Goal: Task Accomplishment & Management: Use online tool/utility

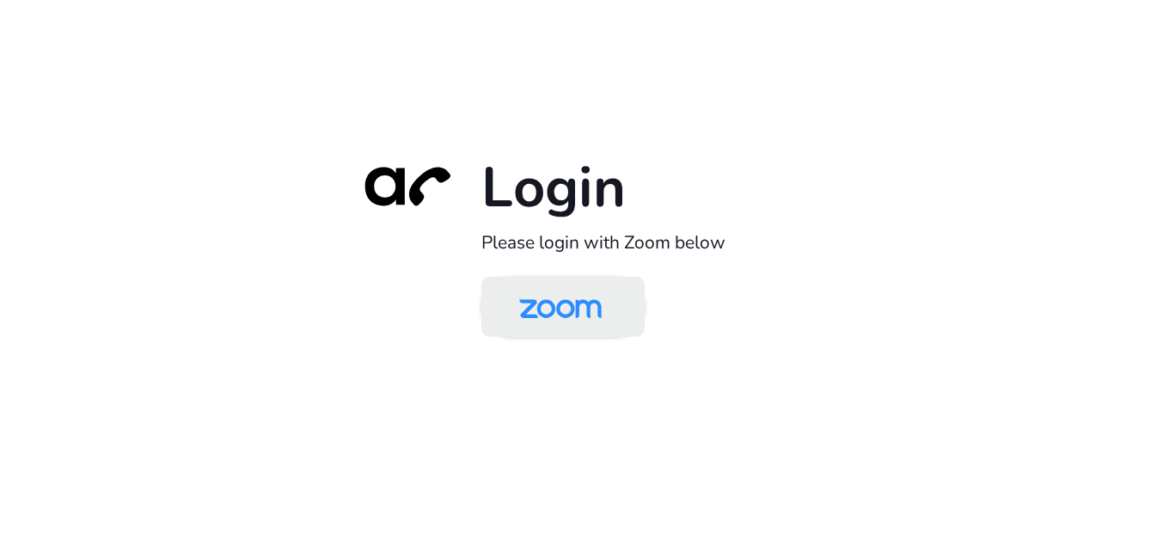
click at [577, 298] on img at bounding box center [560, 308] width 119 height 56
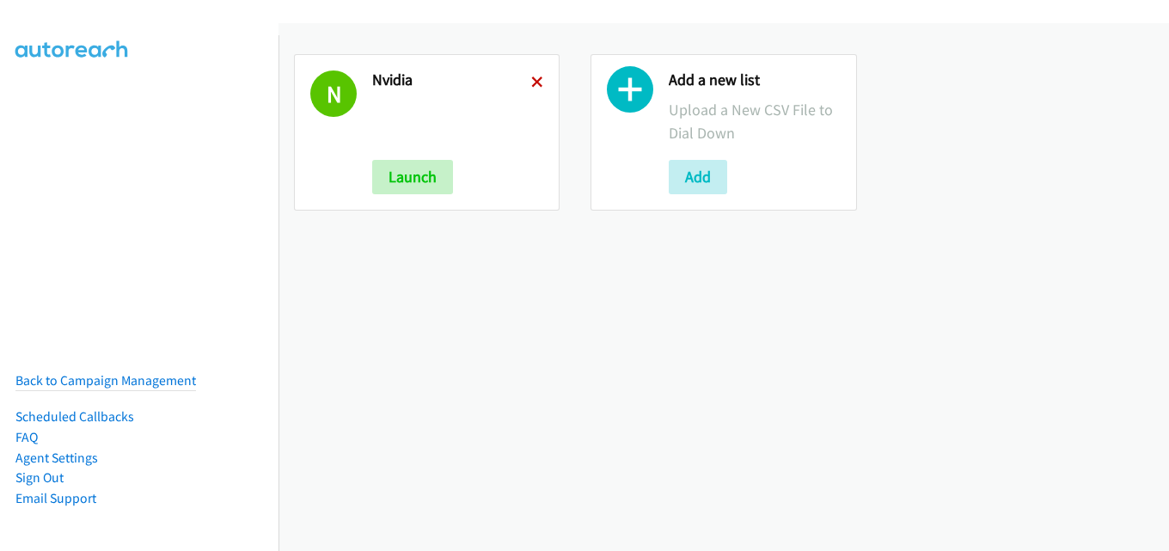
click at [531, 79] on icon at bounding box center [537, 83] width 12 height 12
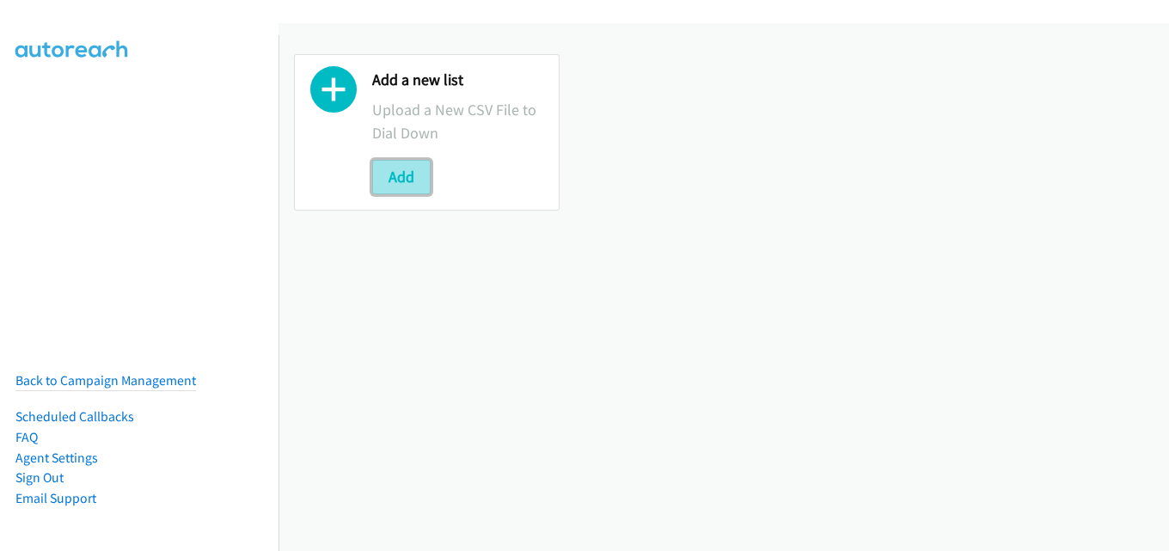
click at [415, 166] on button "Add" at bounding box center [401, 177] width 58 height 34
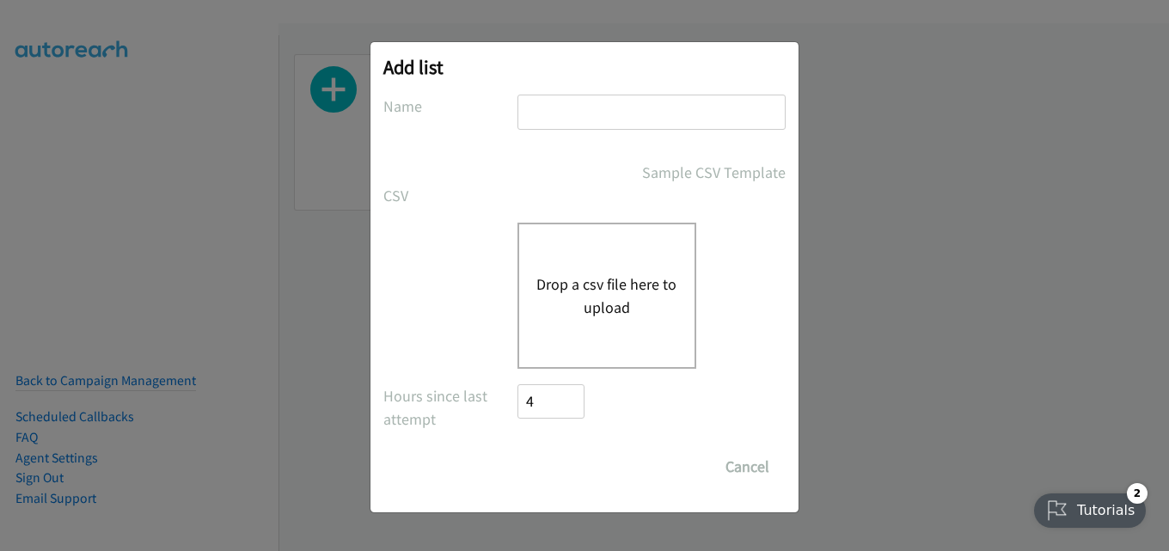
click at [582, 121] on input "text" at bounding box center [652, 112] width 268 height 35
type input "nvidia"
click at [615, 256] on div "Drop a csv file here to upload" at bounding box center [607, 296] width 179 height 146
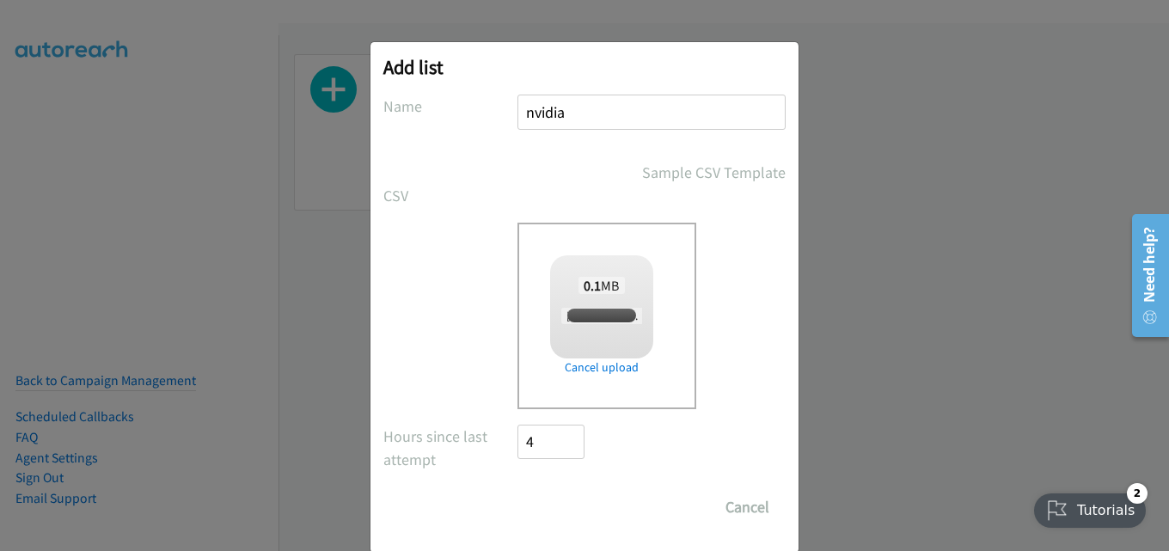
checkbox input "true"
click at [569, 500] on input "Save List" at bounding box center [563, 507] width 90 height 34
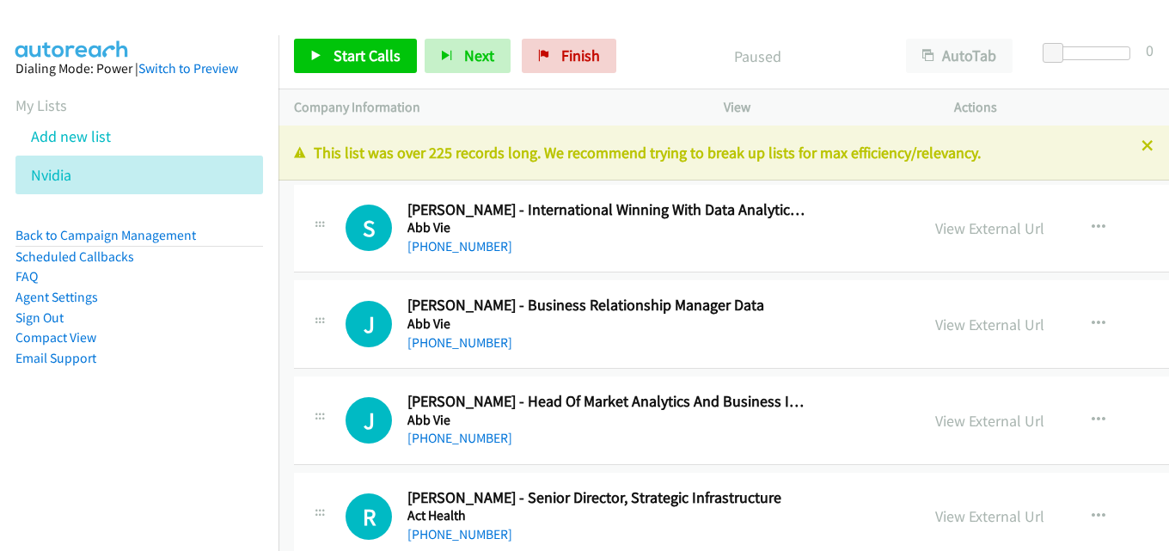
click at [1142, 141] on icon at bounding box center [1148, 147] width 12 height 12
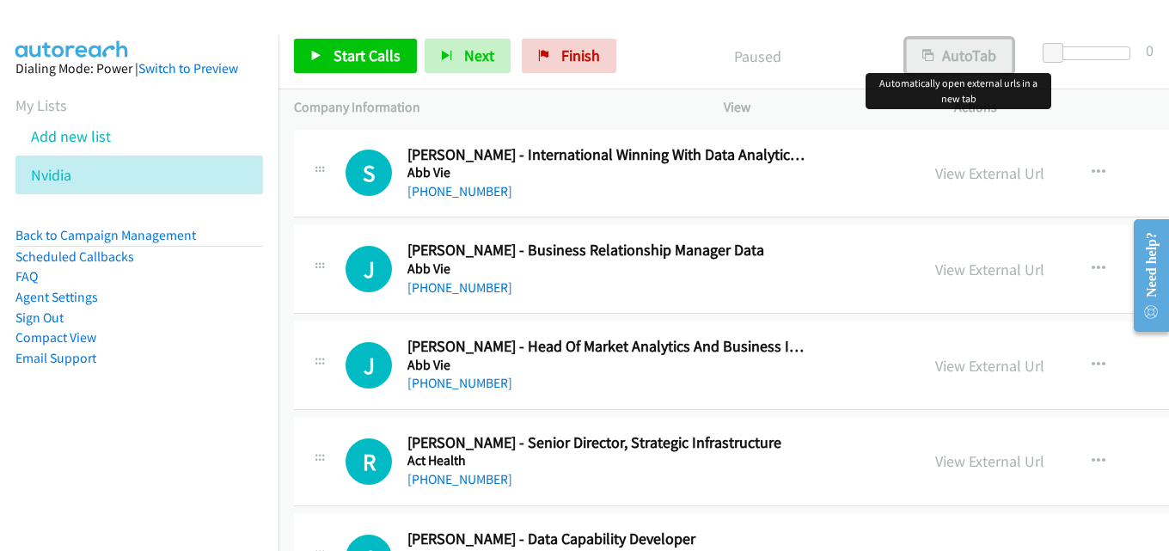
click at [960, 54] on button "AutoTab" at bounding box center [959, 56] width 107 height 34
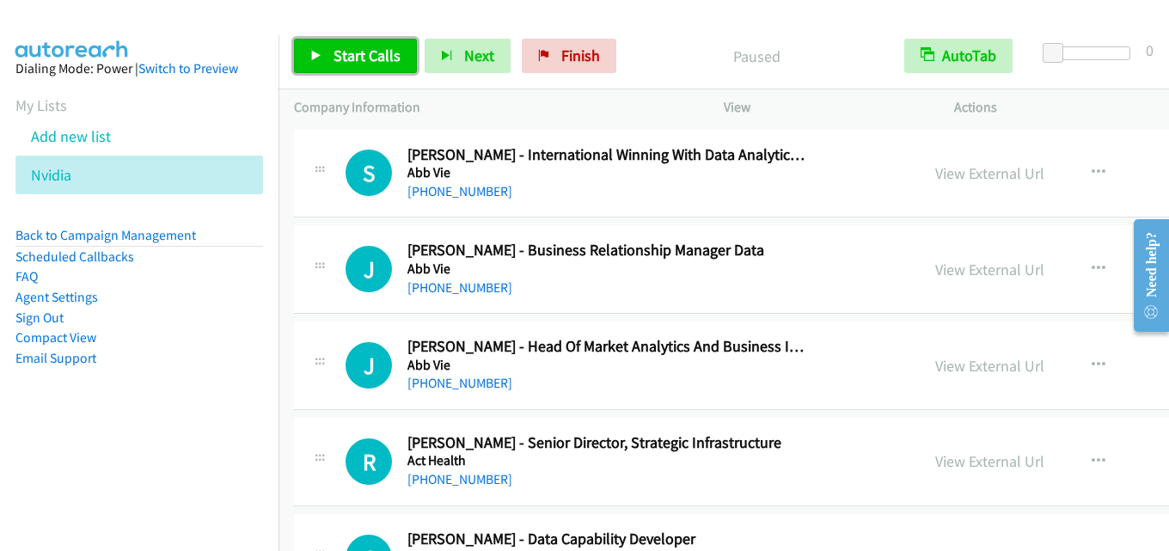
click at [353, 63] on span "Start Calls" at bounding box center [367, 56] width 67 height 20
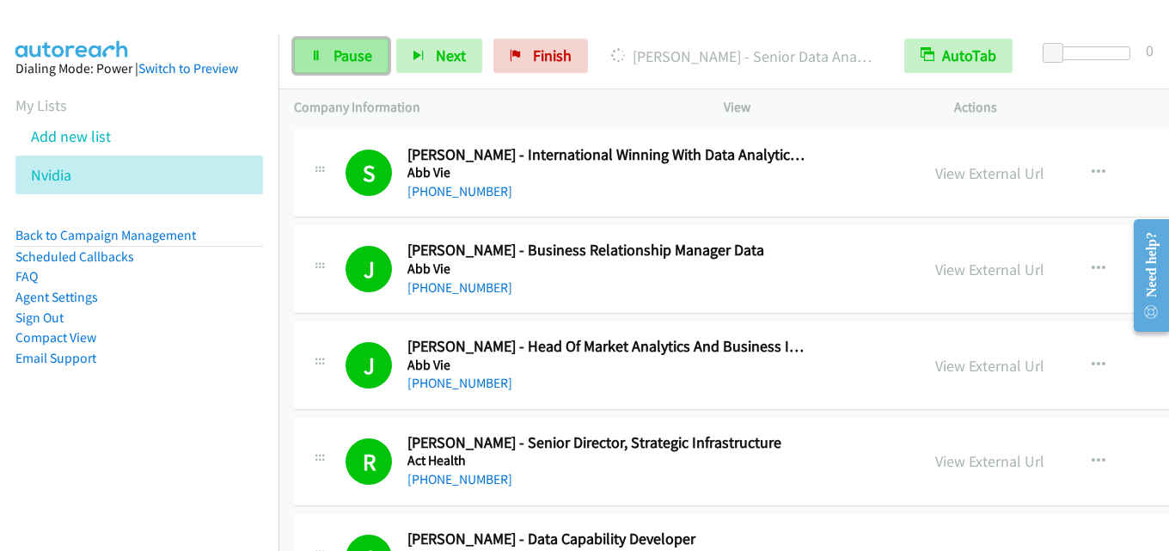
click at [363, 61] on span "Pause" at bounding box center [353, 56] width 39 height 20
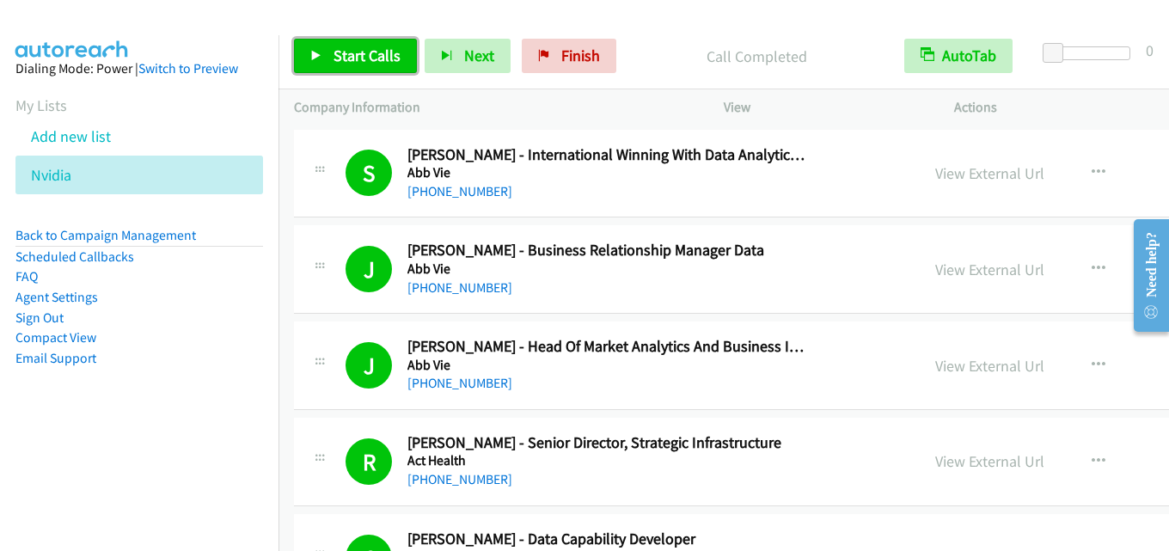
click at [352, 56] on span "Start Calls" at bounding box center [367, 56] width 67 height 20
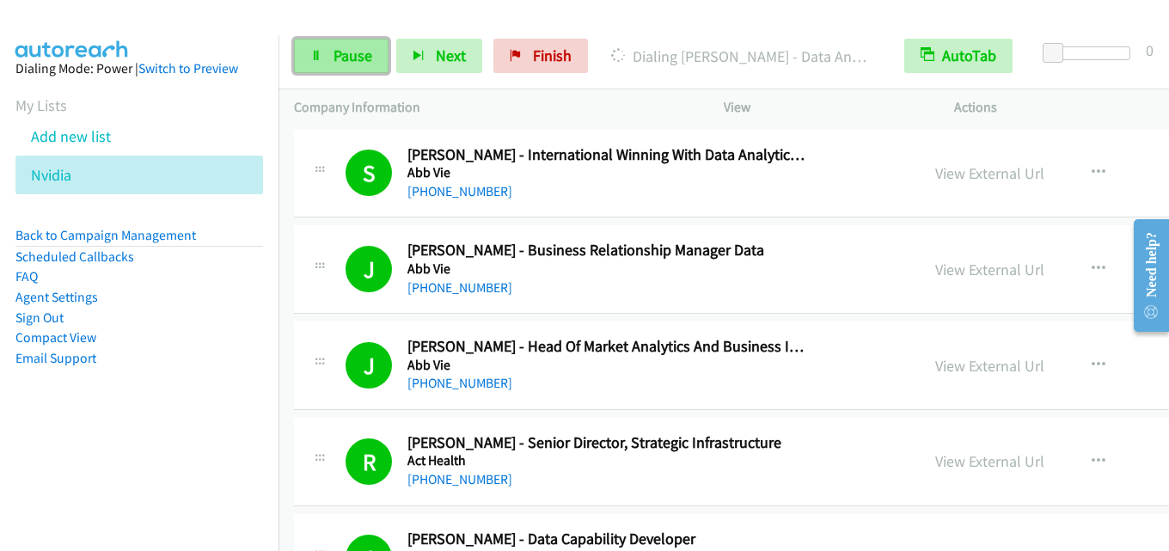
click at [334, 52] on span "Pause" at bounding box center [353, 56] width 39 height 20
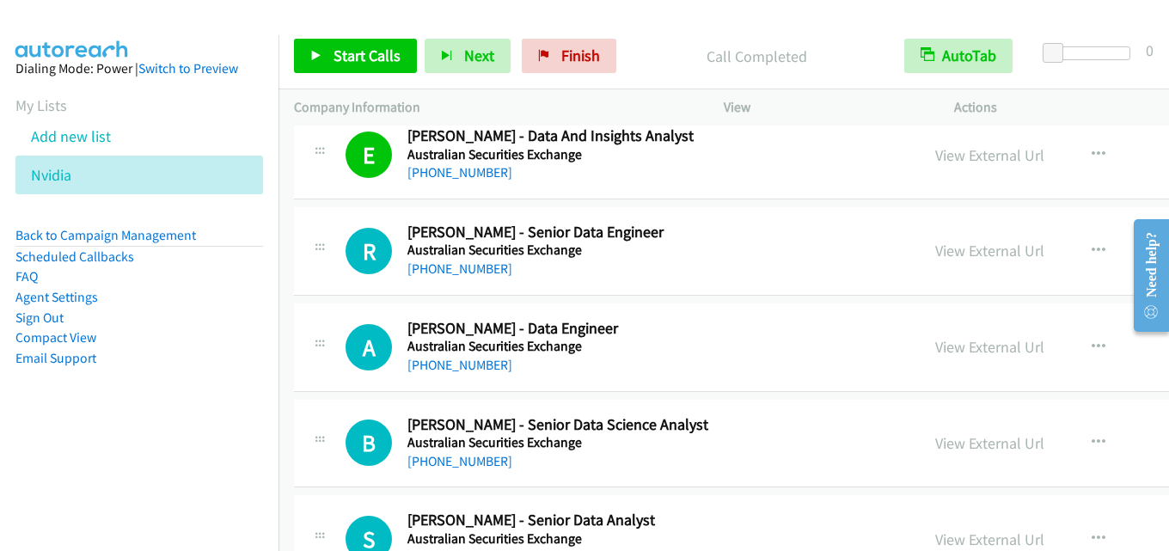
scroll to position [1720, 0]
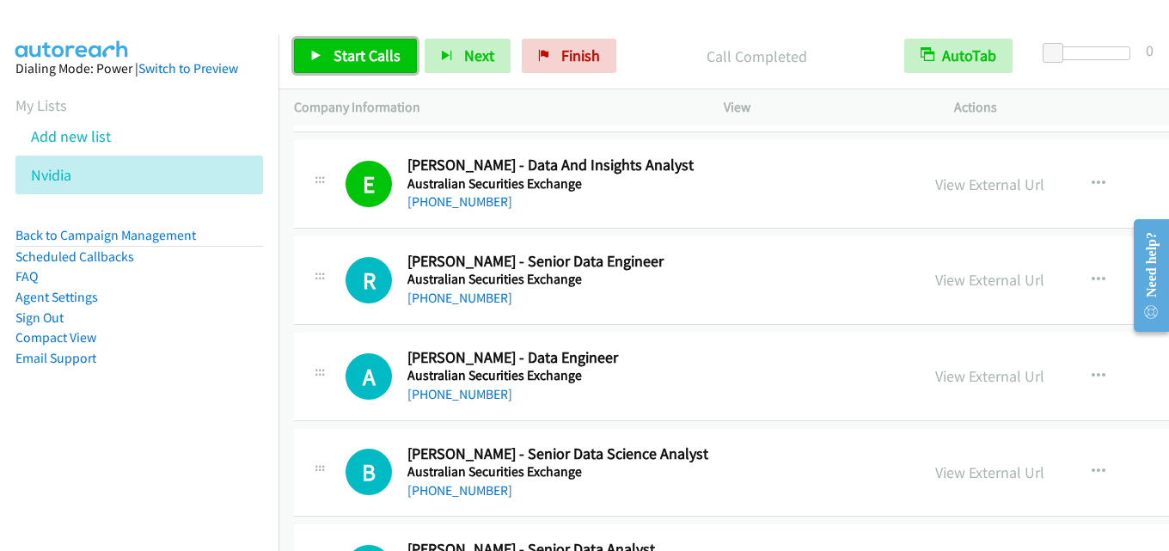
click at [357, 58] on span "Start Calls" at bounding box center [367, 56] width 67 height 20
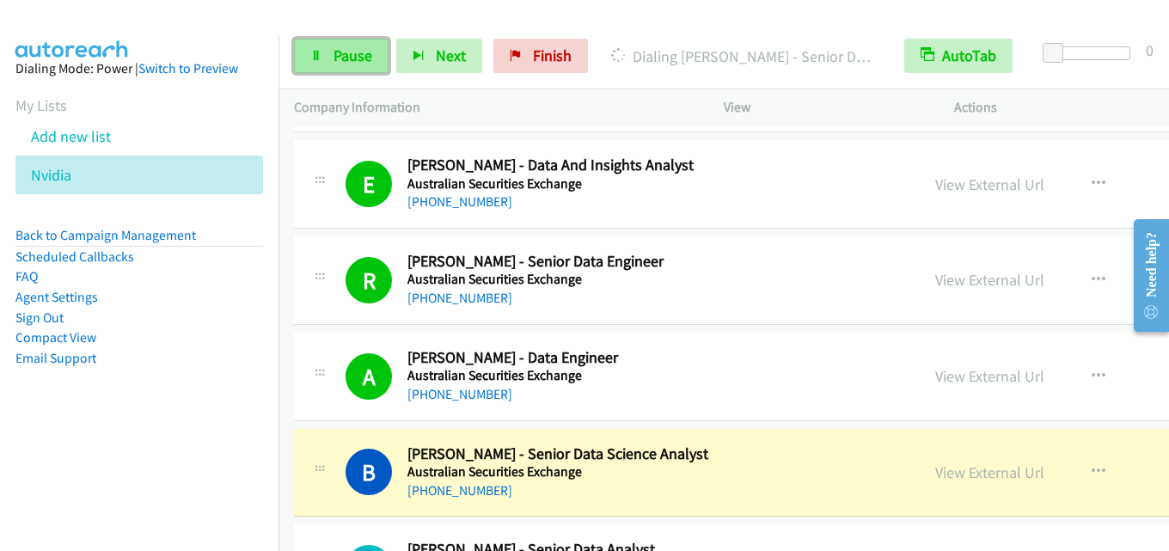
click at [343, 49] on span "Pause" at bounding box center [353, 56] width 39 height 20
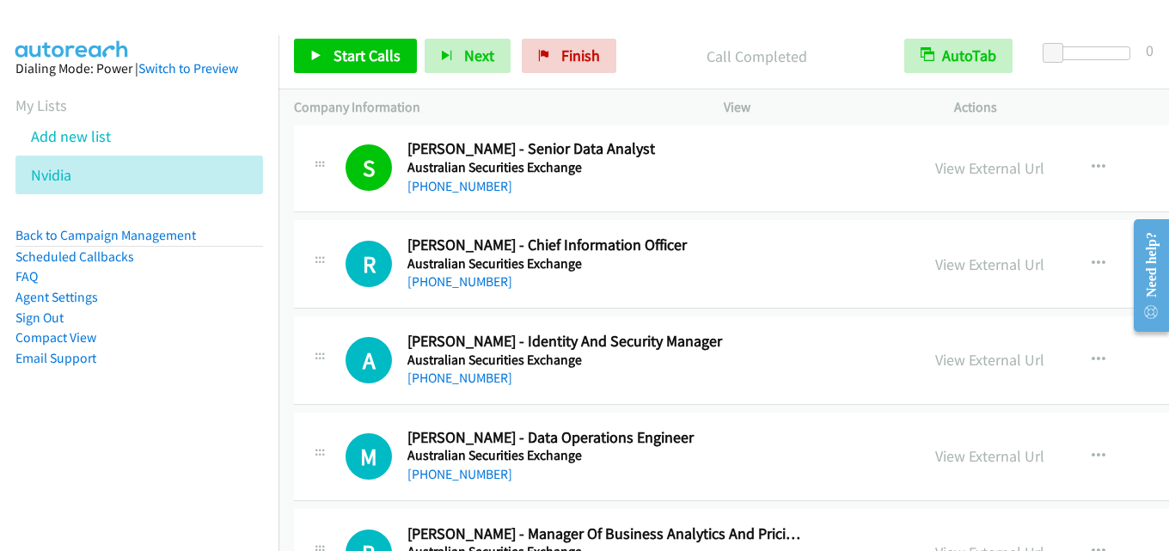
scroll to position [2150, 0]
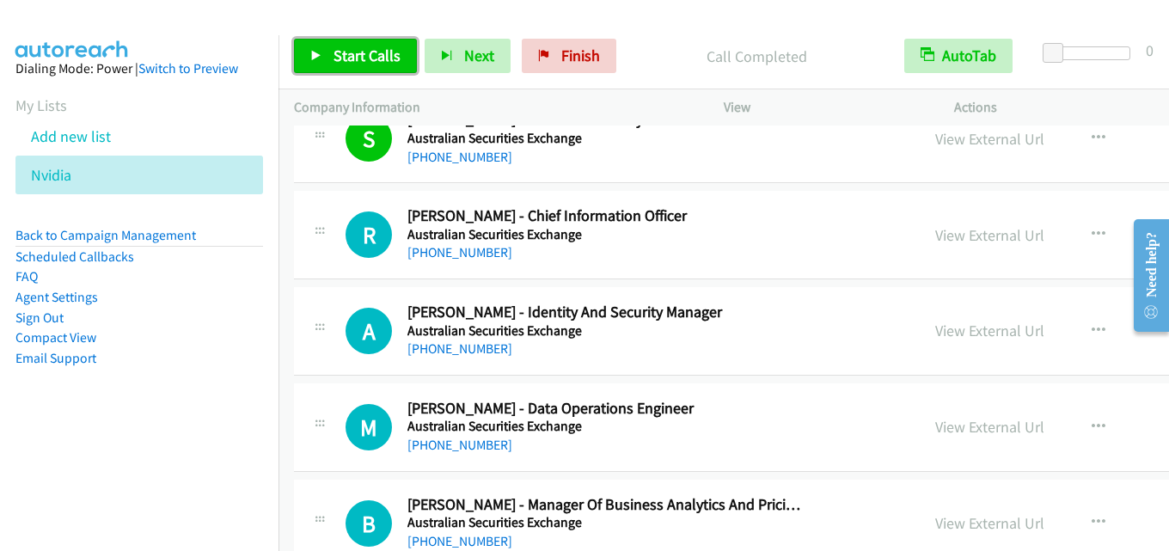
click at [369, 58] on span "Start Calls" at bounding box center [367, 56] width 67 height 20
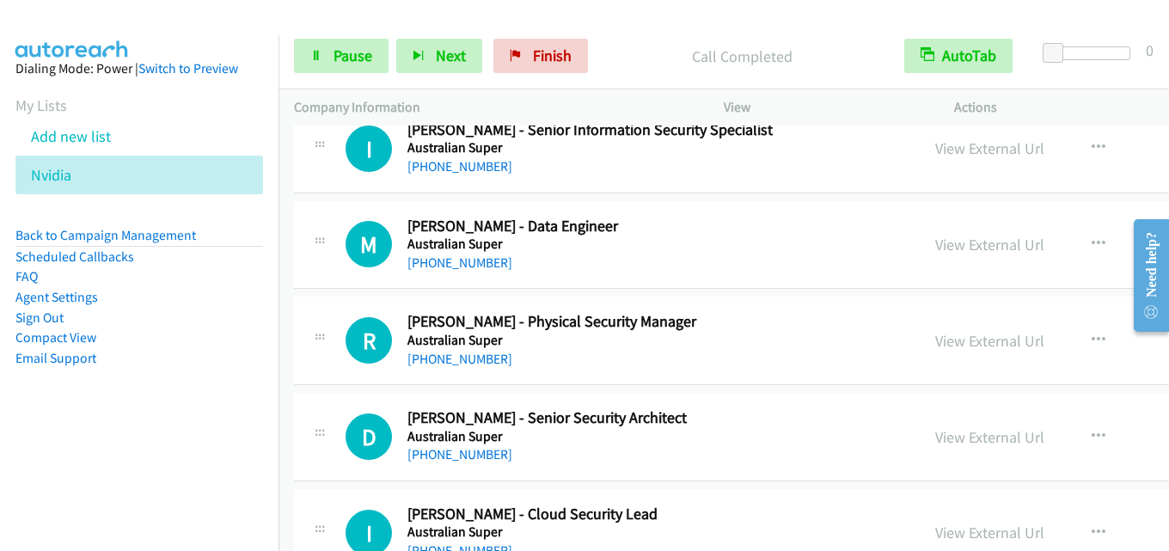
scroll to position [3009, 0]
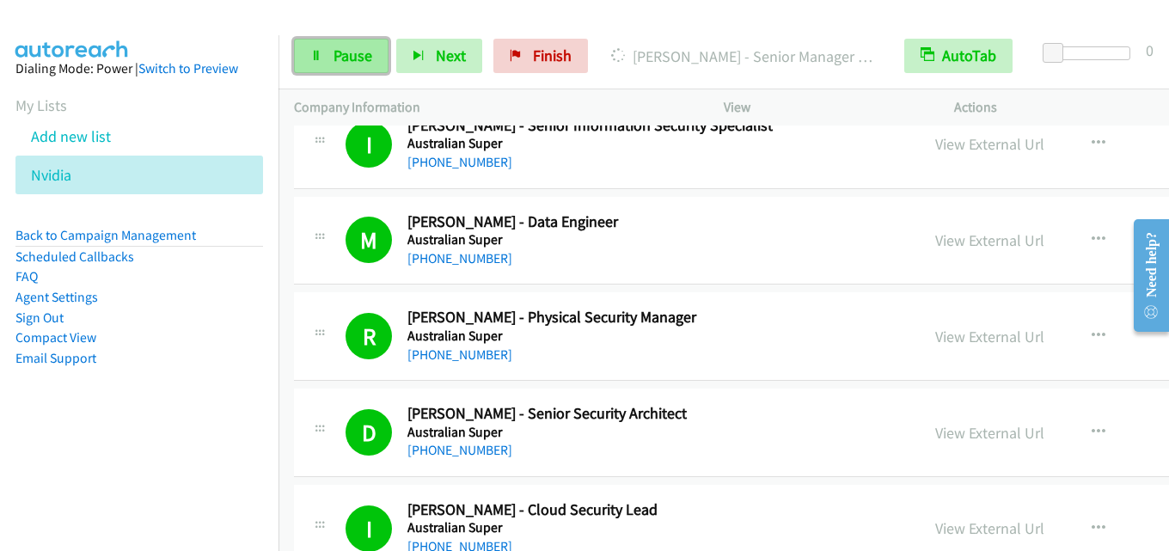
click at [328, 54] on link "Pause" at bounding box center [341, 56] width 95 height 34
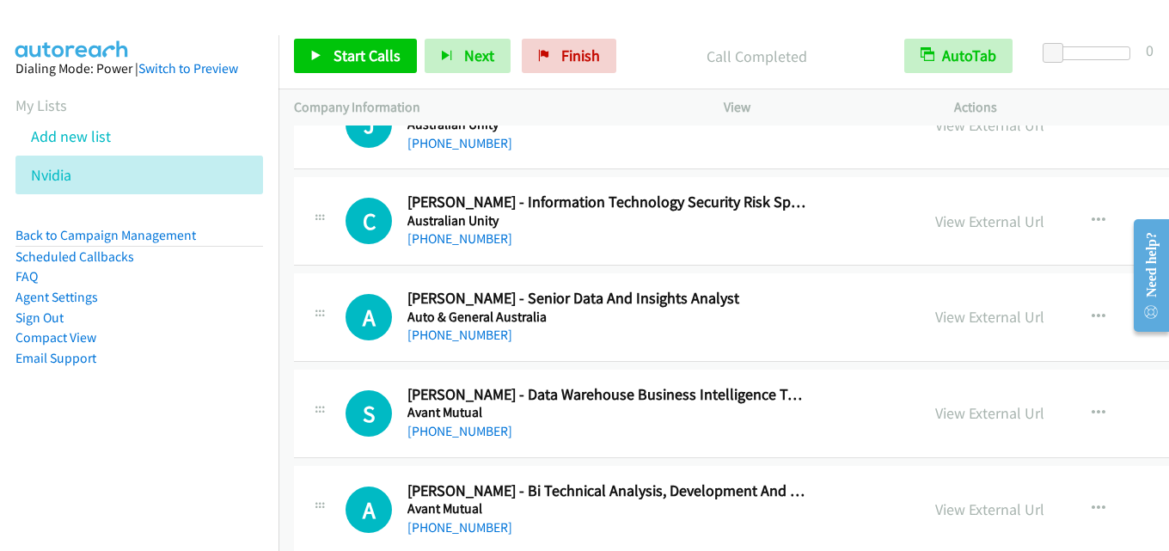
scroll to position [4127, 0]
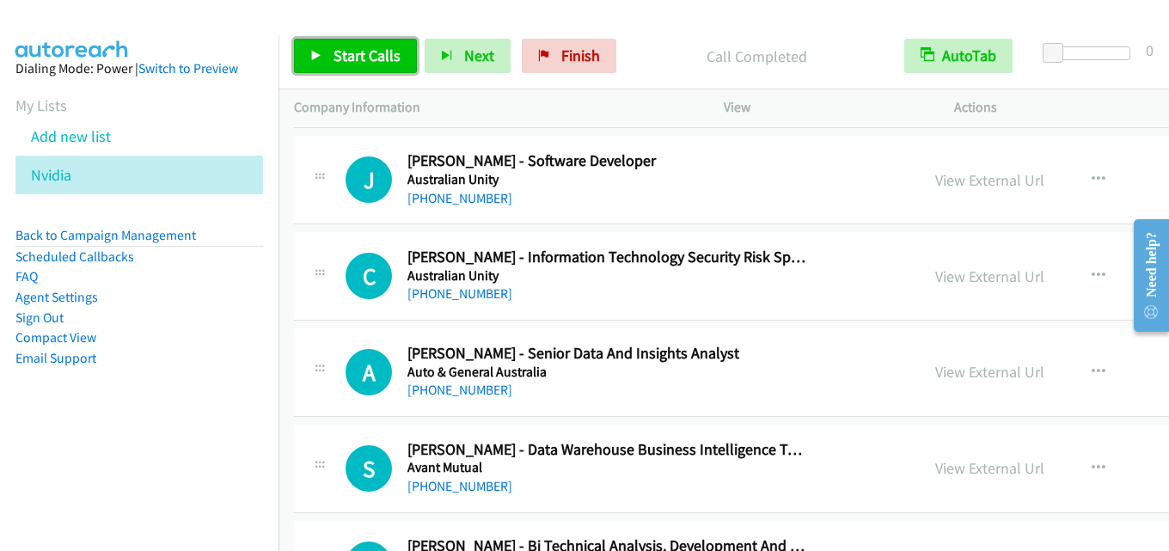
click at [363, 51] on span "Start Calls" at bounding box center [367, 56] width 67 height 20
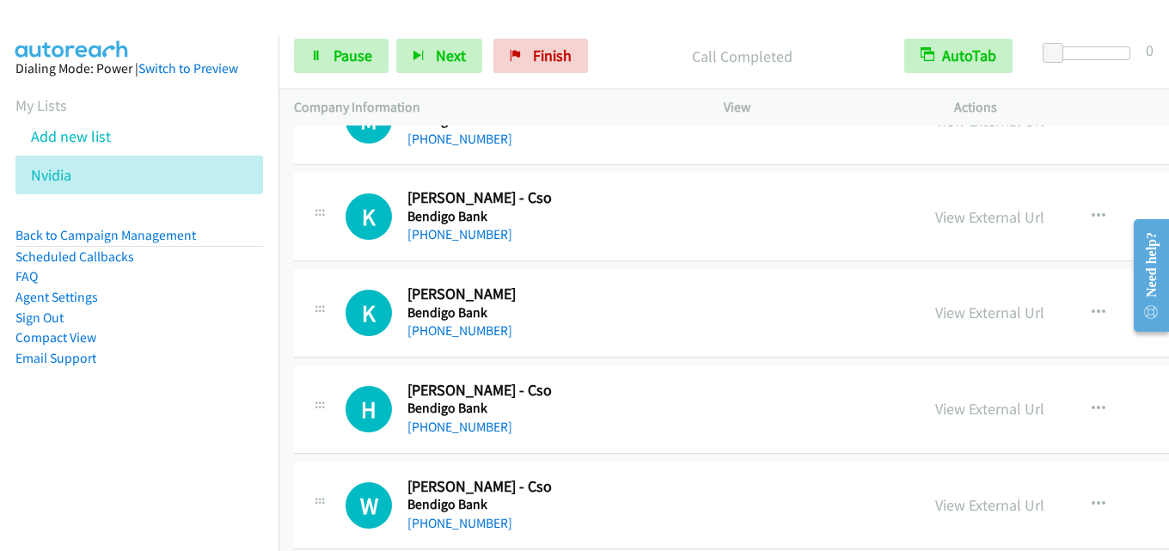
scroll to position [5245, 0]
click at [342, 66] on link "Pause" at bounding box center [341, 56] width 95 height 34
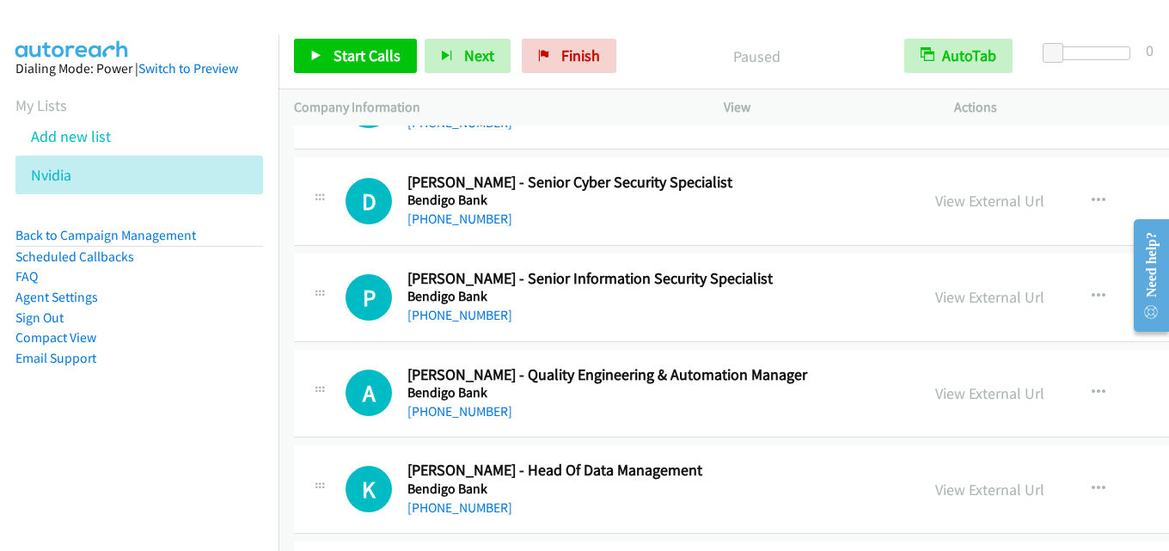
scroll to position [6019, 0]
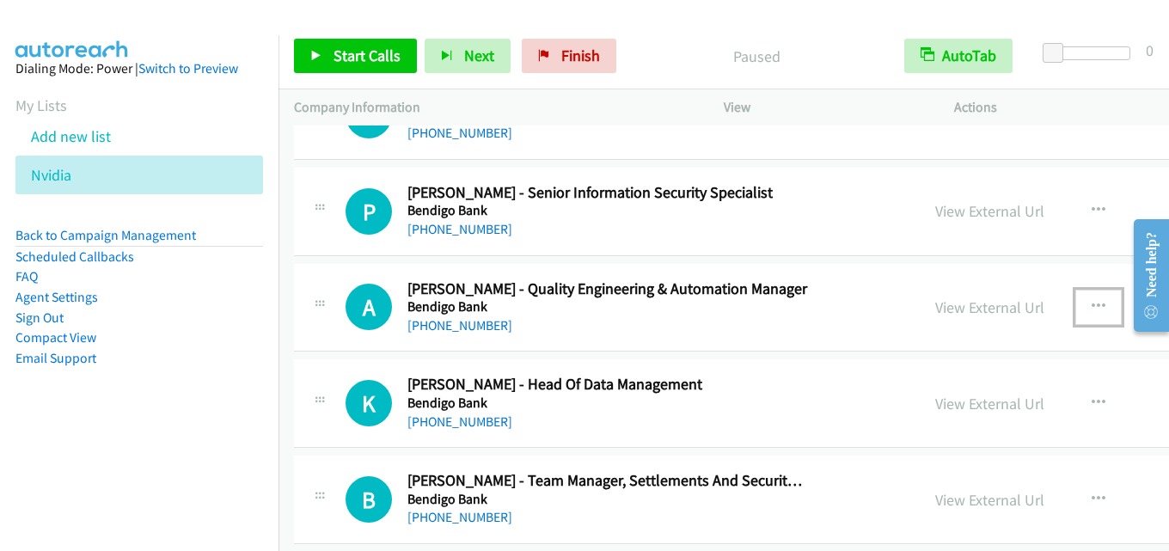
click at [1092, 304] on icon "button" at bounding box center [1099, 307] width 14 height 14
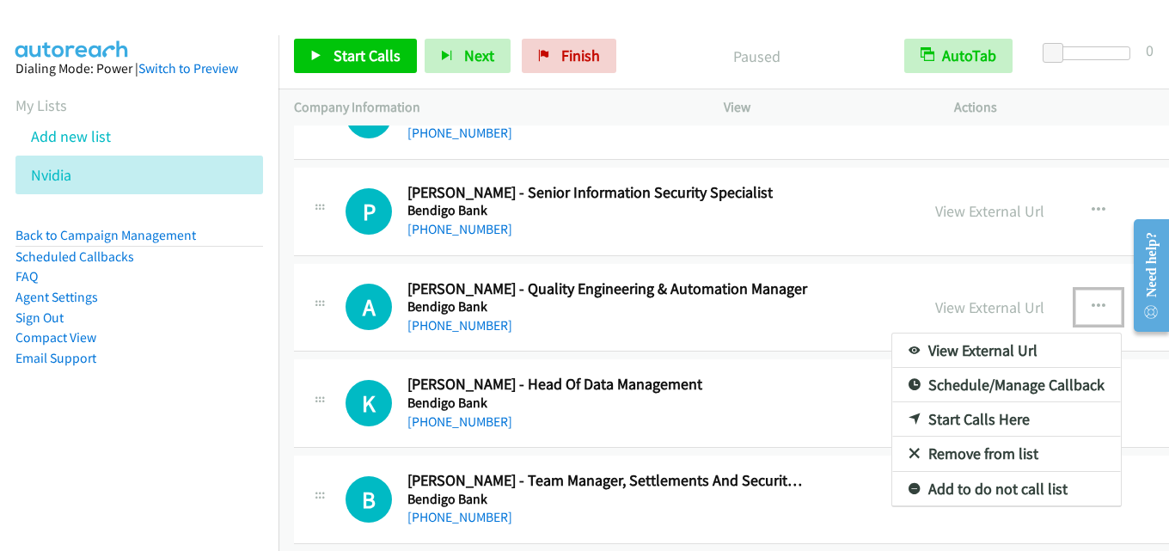
click at [893, 412] on link "Start Calls Here" at bounding box center [1007, 419] width 229 height 34
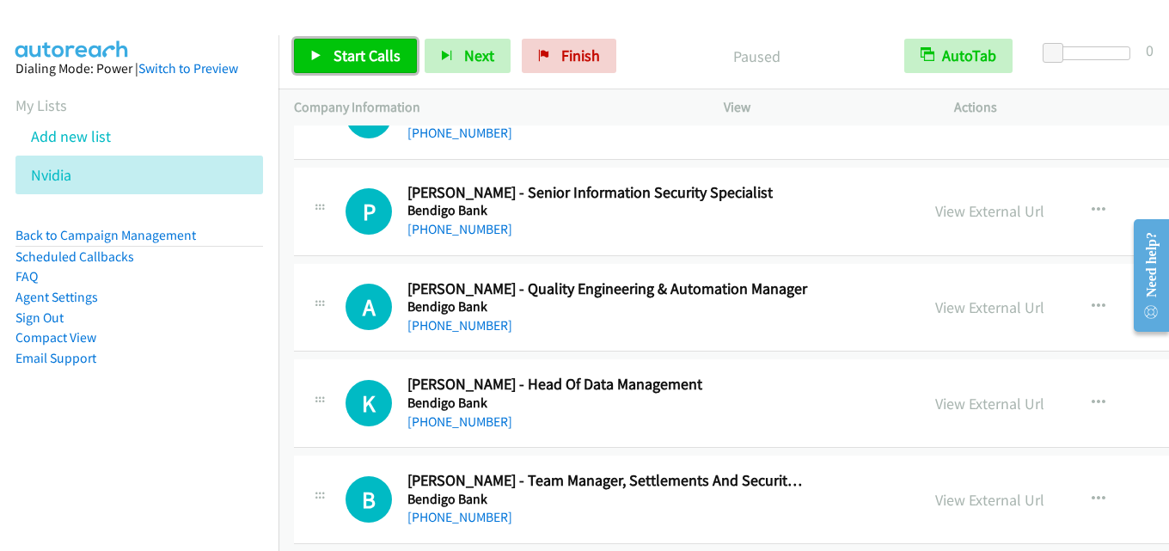
click at [362, 51] on span "Start Calls" at bounding box center [367, 56] width 67 height 20
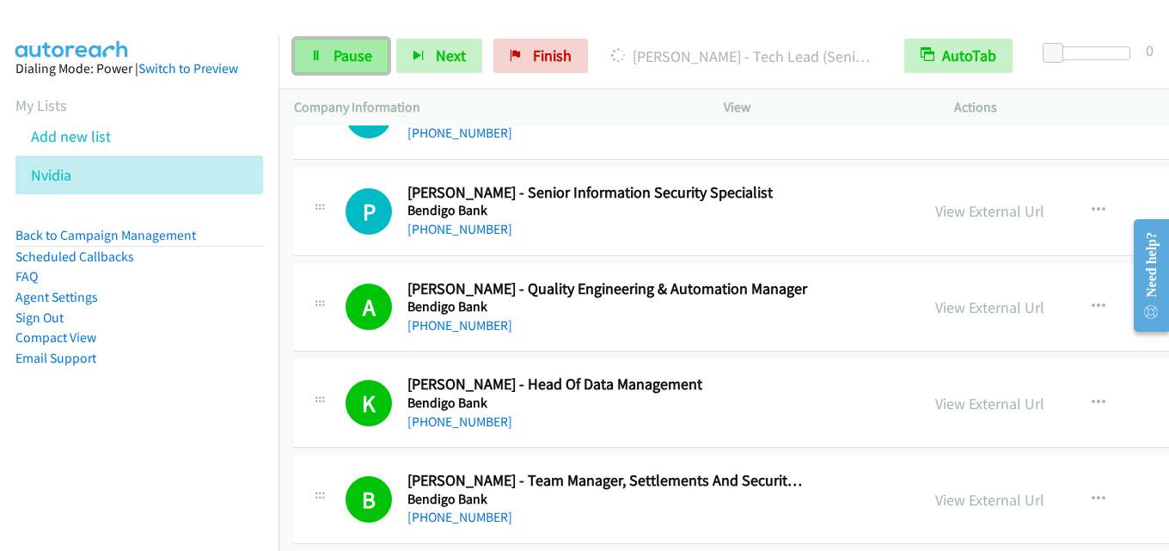
click at [332, 67] on link "Pause" at bounding box center [341, 56] width 95 height 34
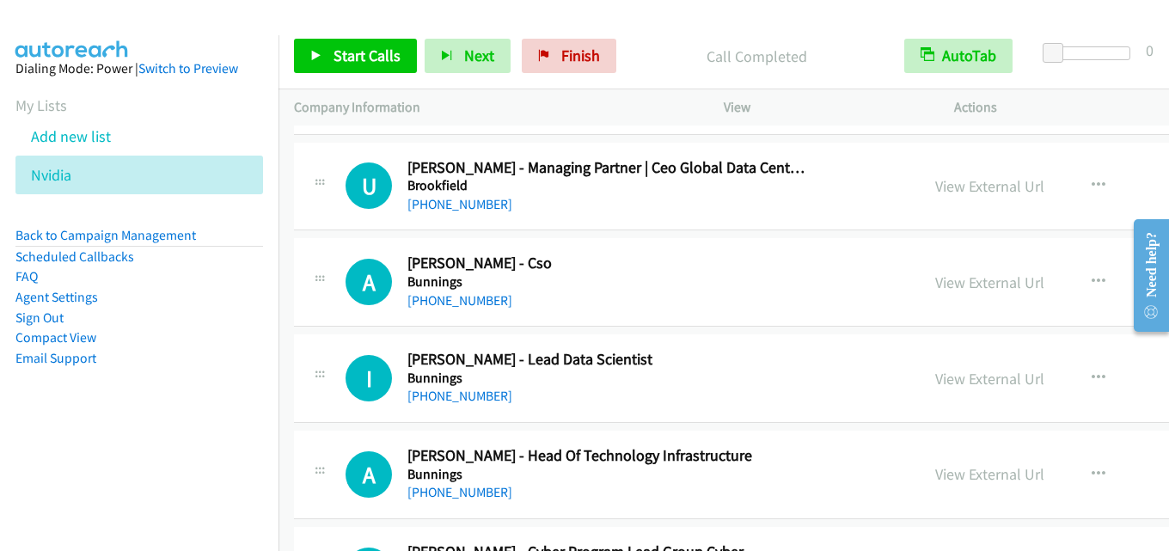
scroll to position [6707, 0]
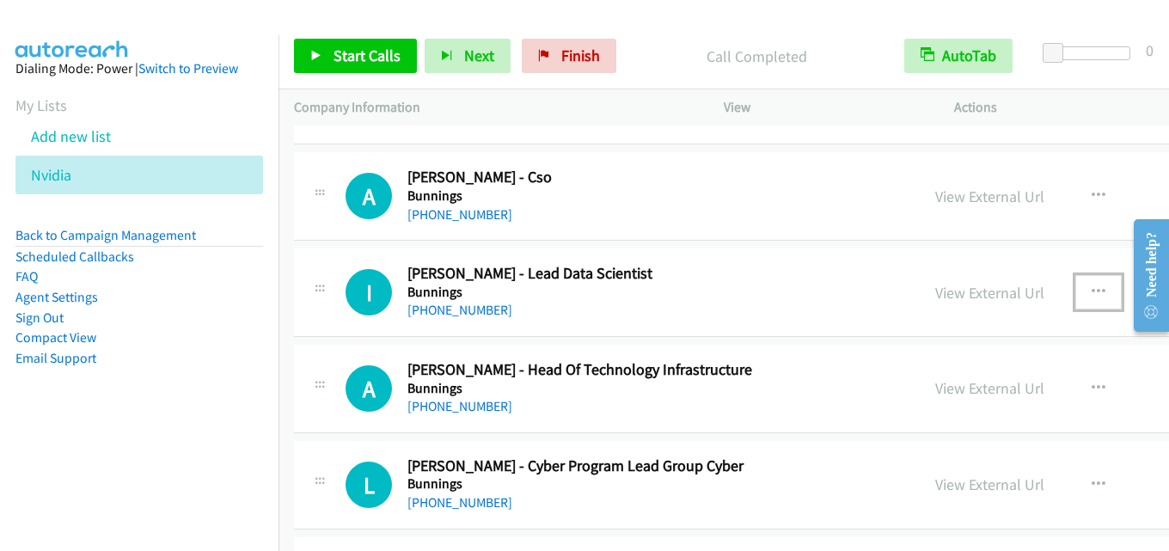
click at [1092, 285] on icon "button" at bounding box center [1099, 292] width 14 height 14
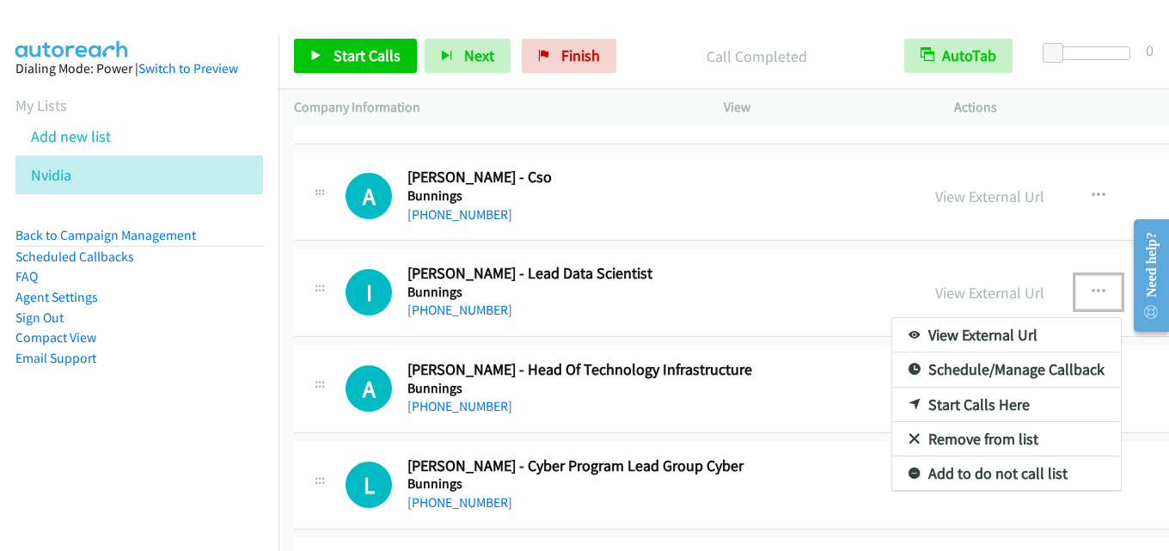
click at [911, 400] on link "Start Calls Here" at bounding box center [1007, 405] width 229 height 34
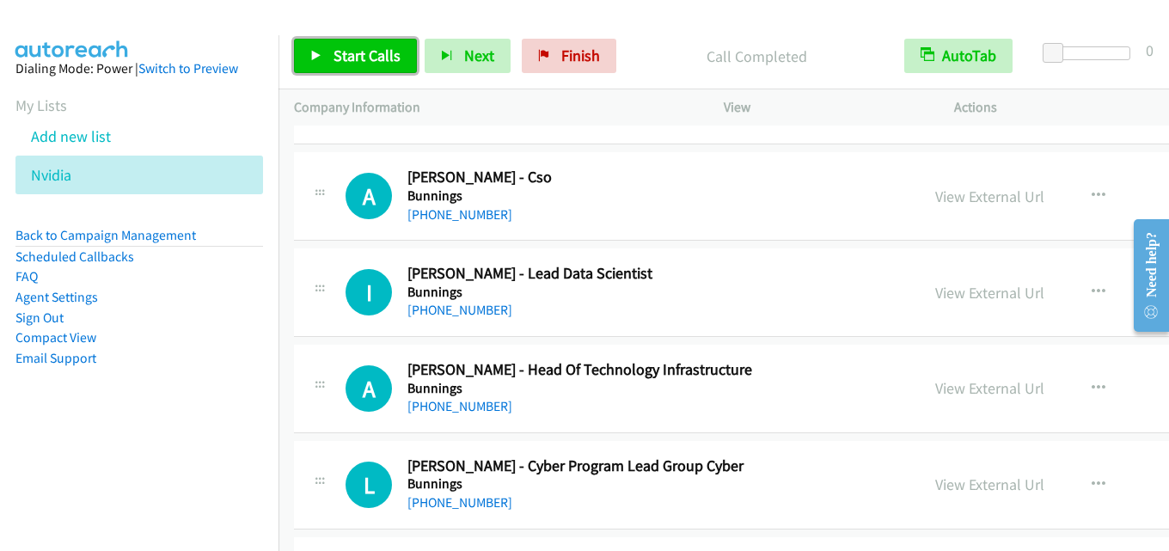
click at [360, 55] on span "Start Calls" at bounding box center [367, 56] width 67 height 20
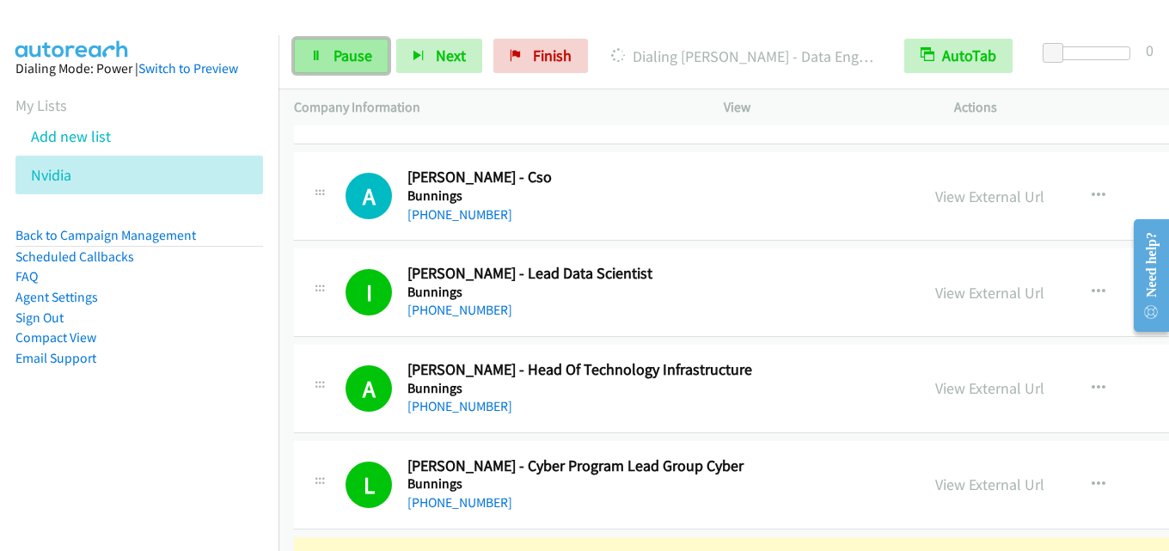
click at [356, 58] on span "Pause" at bounding box center [353, 56] width 39 height 20
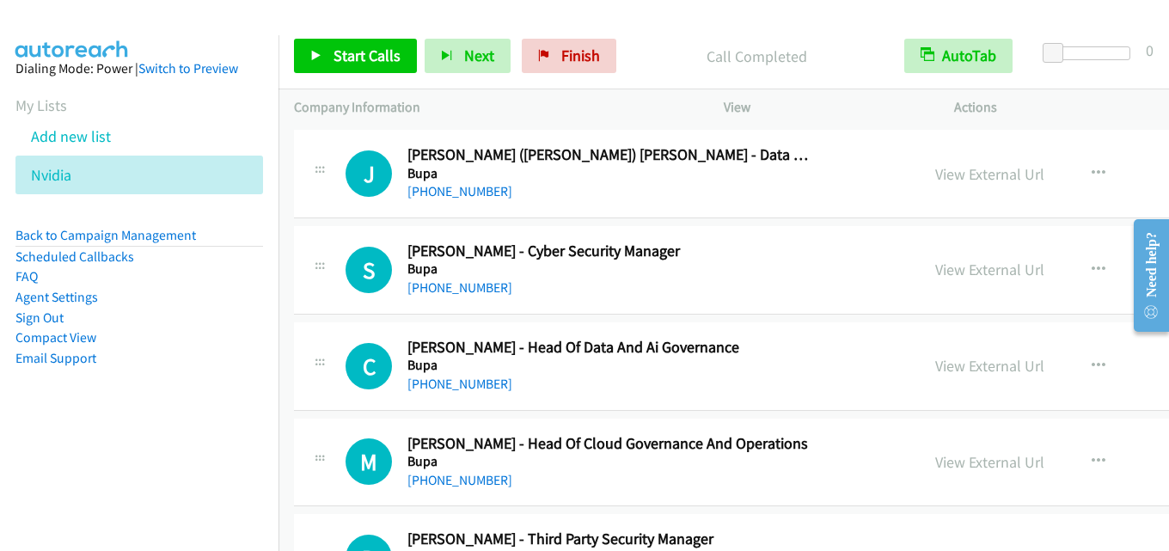
scroll to position [7911, 0]
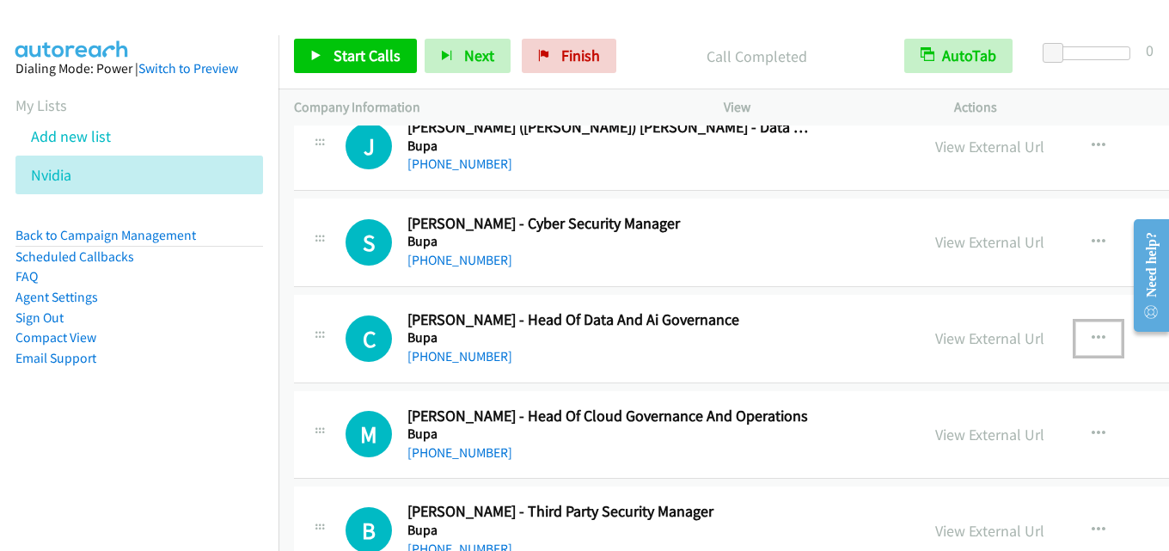
click at [1092, 335] on icon "button" at bounding box center [1099, 339] width 14 height 14
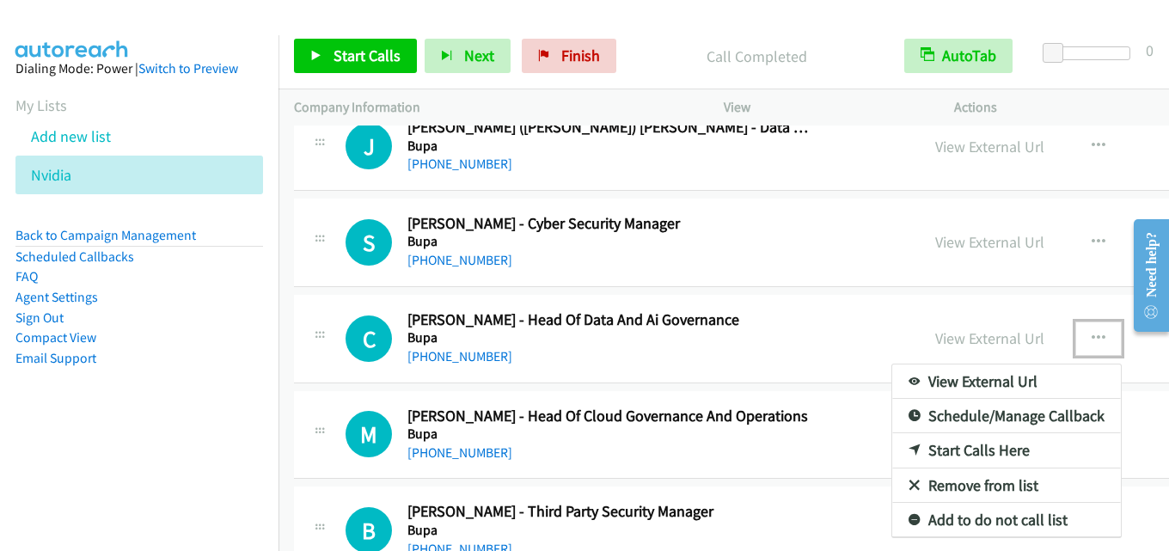
click at [893, 454] on link "Start Calls Here" at bounding box center [1007, 450] width 229 height 34
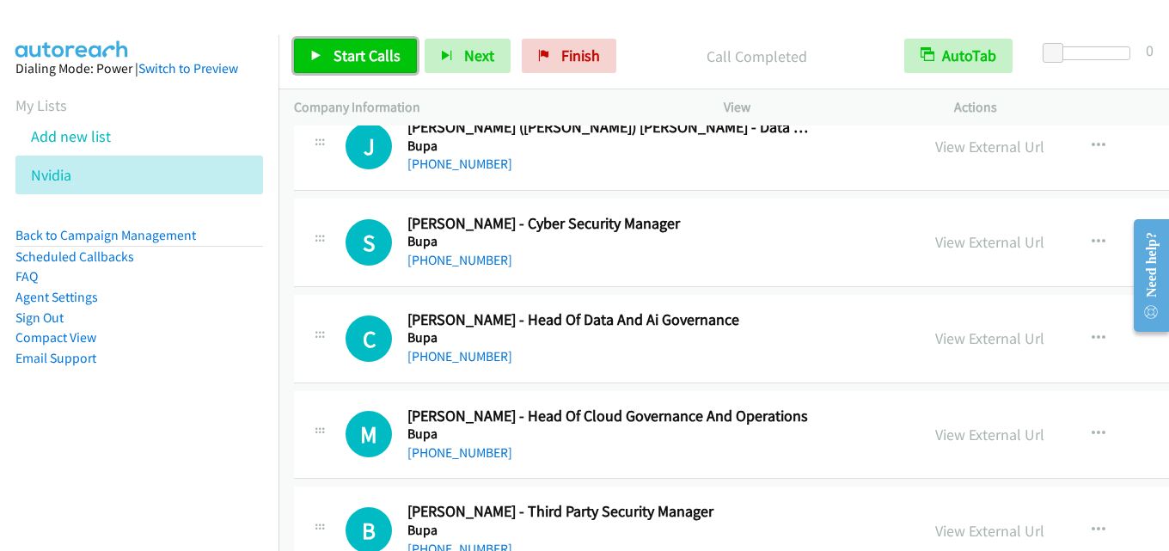
click at [366, 60] on span "Start Calls" at bounding box center [367, 56] width 67 height 20
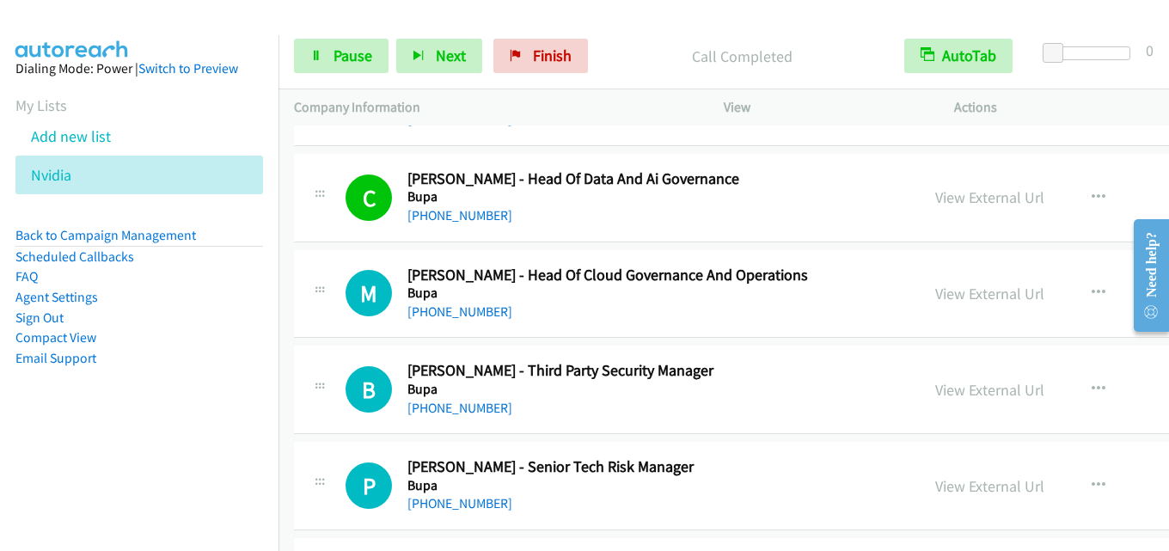
scroll to position [8082, 0]
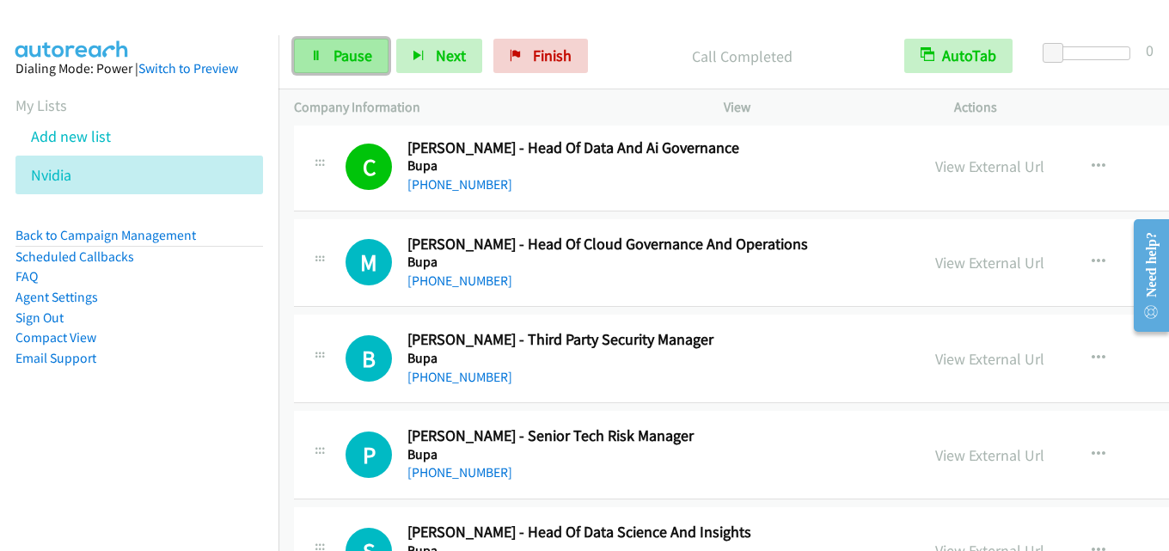
click at [361, 55] on span "Pause" at bounding box center [353, 56] width 39 height 20
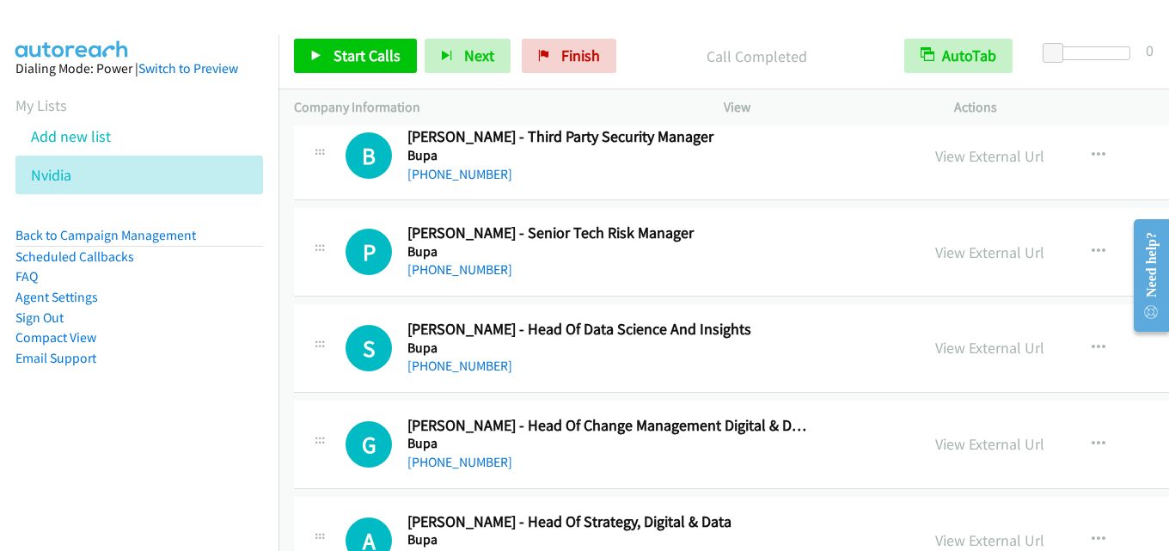
scroll to position [8254, 0]
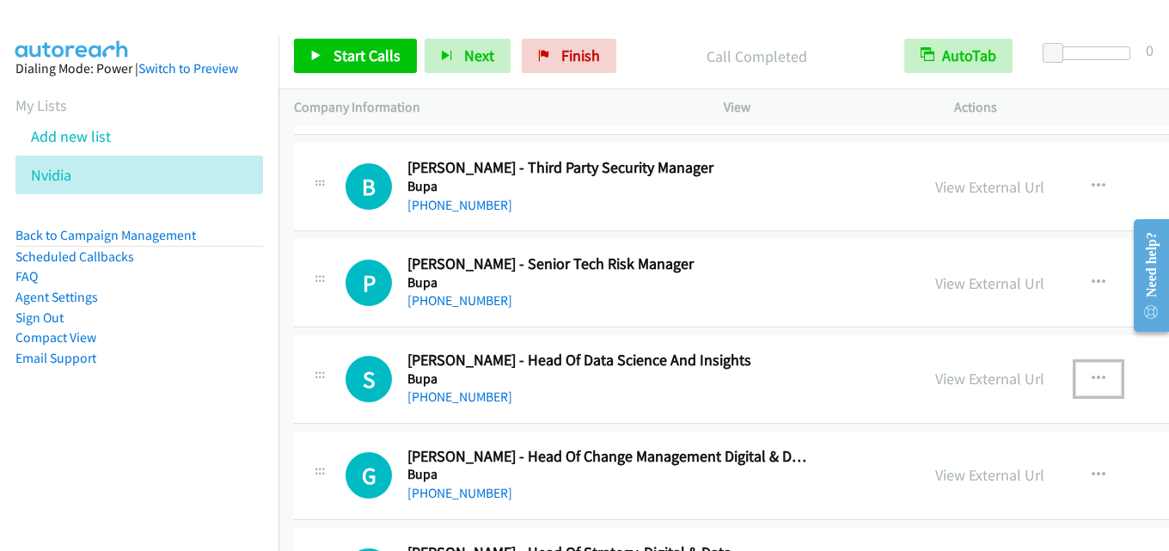
click at [1092, 375] on icon "button" at bounding box center [1099, 379] width 14 height 14
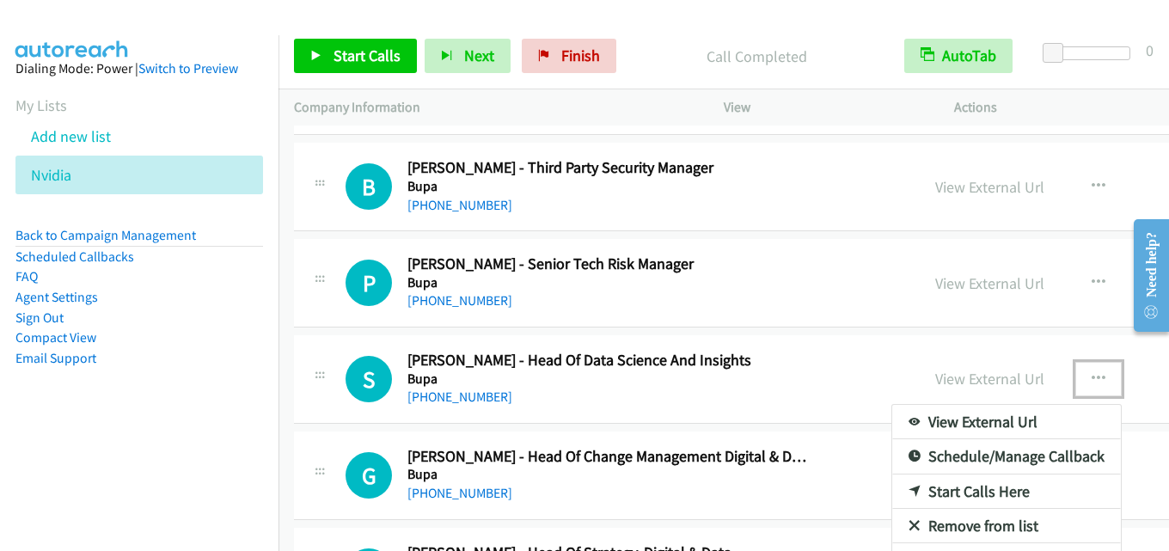
click at [893, 484] on link "Start Calls Here" at bounding box center [1007, 492] width 229 height 34
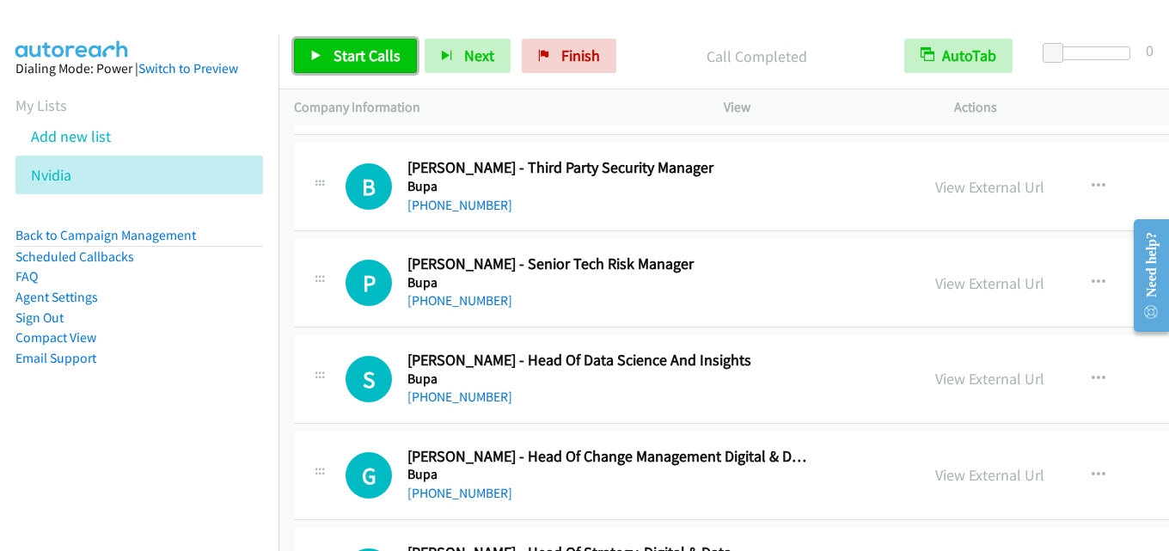
click at [359, 56] on span "Start Calls" at bounding box center [367, 56] width 67 height 20
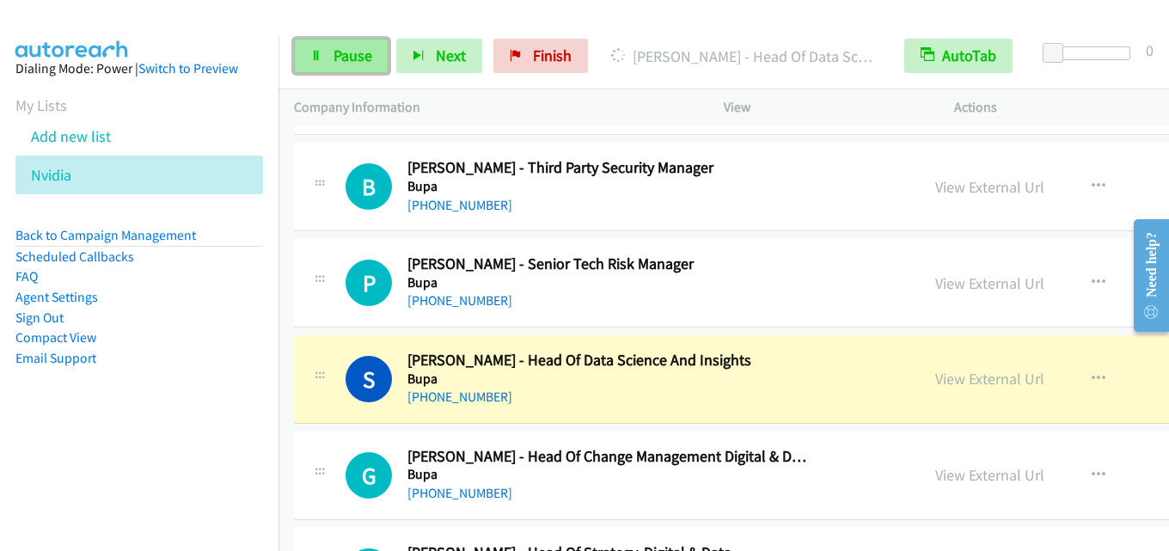
click at [346, 63] on span "Pause" at bounding box center [353, 56] width 39 height 20
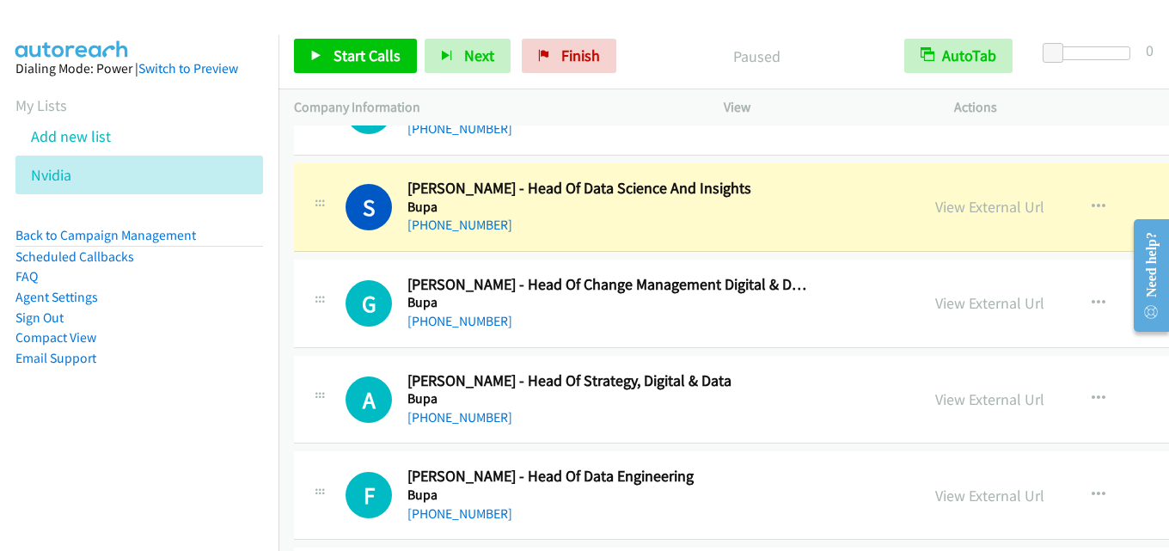
scroll to position [8512, 0]
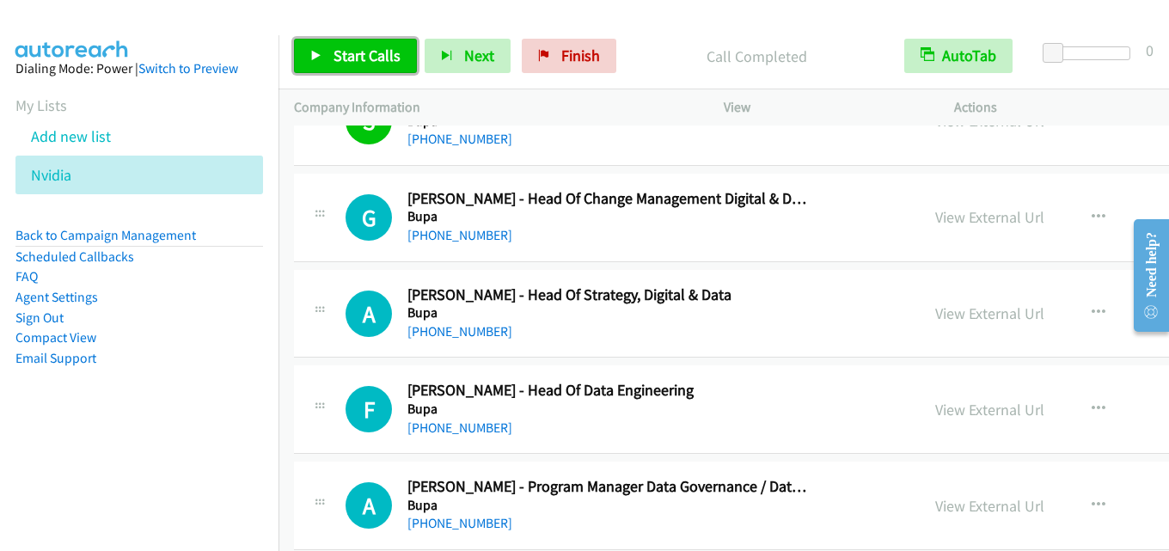
click at [371, 54] on span "Start Calls" at bounding box center [367, 56] width 67 height 20
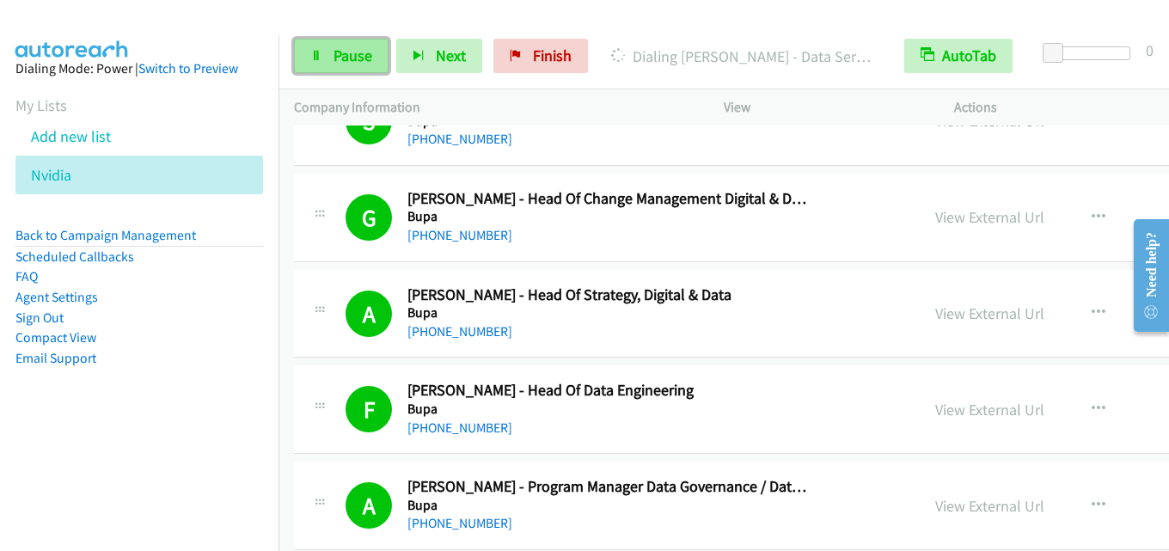
click at [351, 58] on span "Pause" at bounding box center [353, 56] width 39 height 20
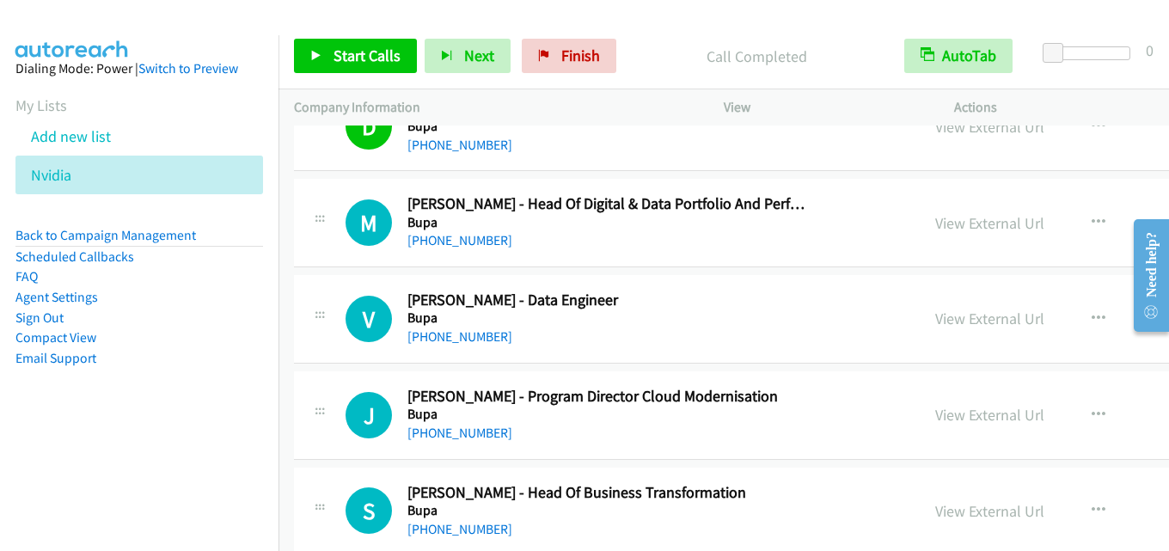
scroll to position [9286, 0]
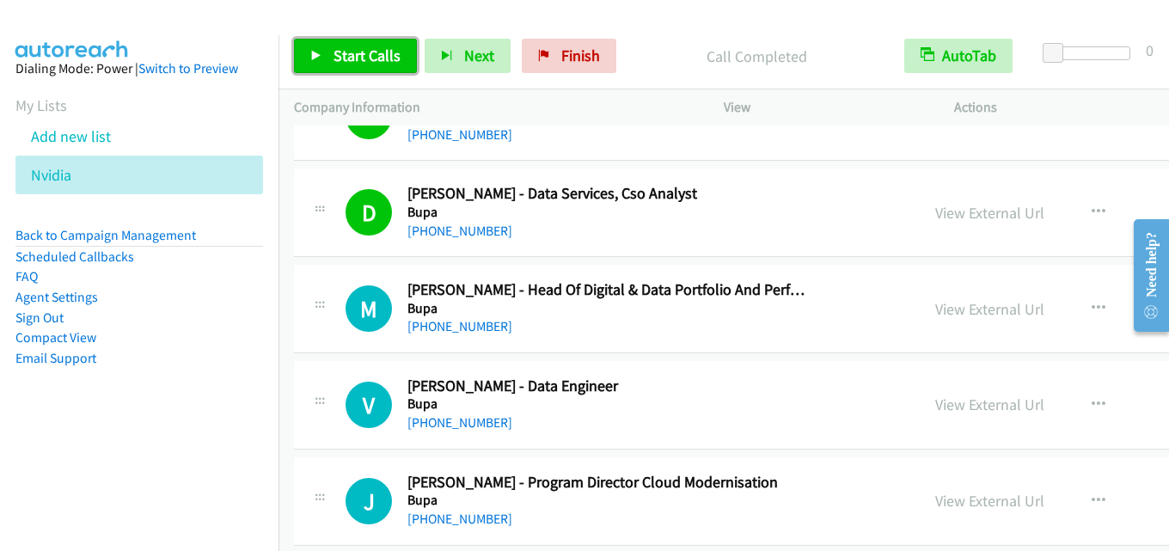
click at [347, 50] on span "Start Calls" at bounding box center [367, 56] width 67 height 20
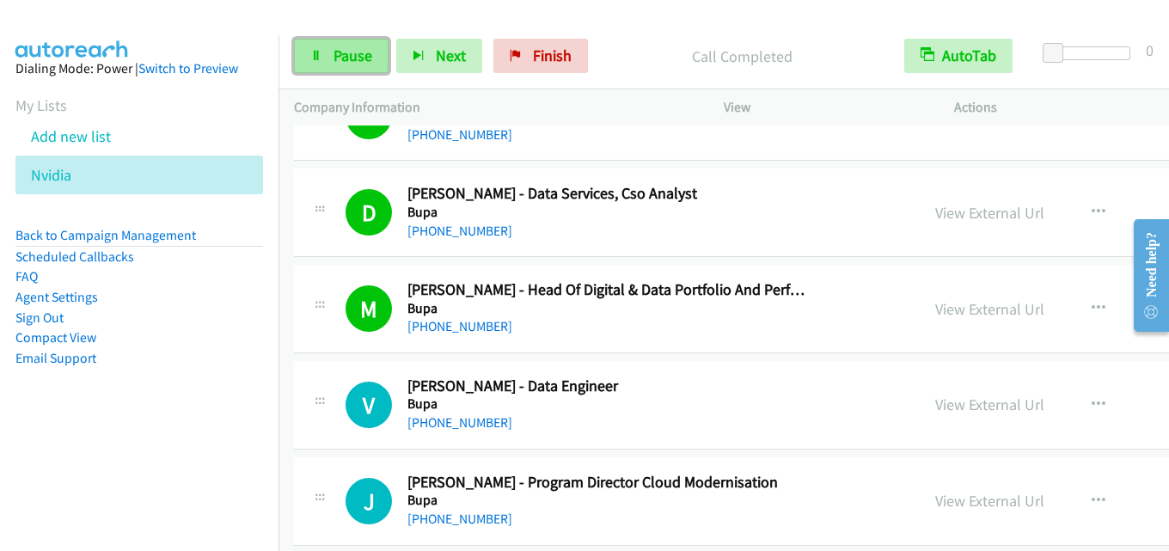
click at [328, 51] on link "Pause" at bounding box center [341, 56] width 95 height 34
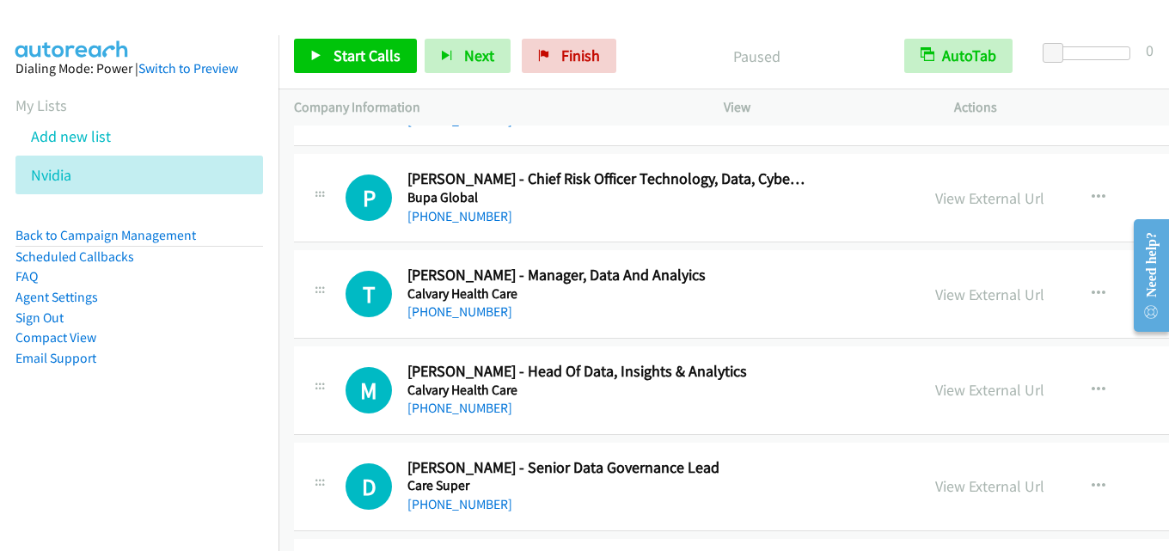
scroll to position [11350, 0]
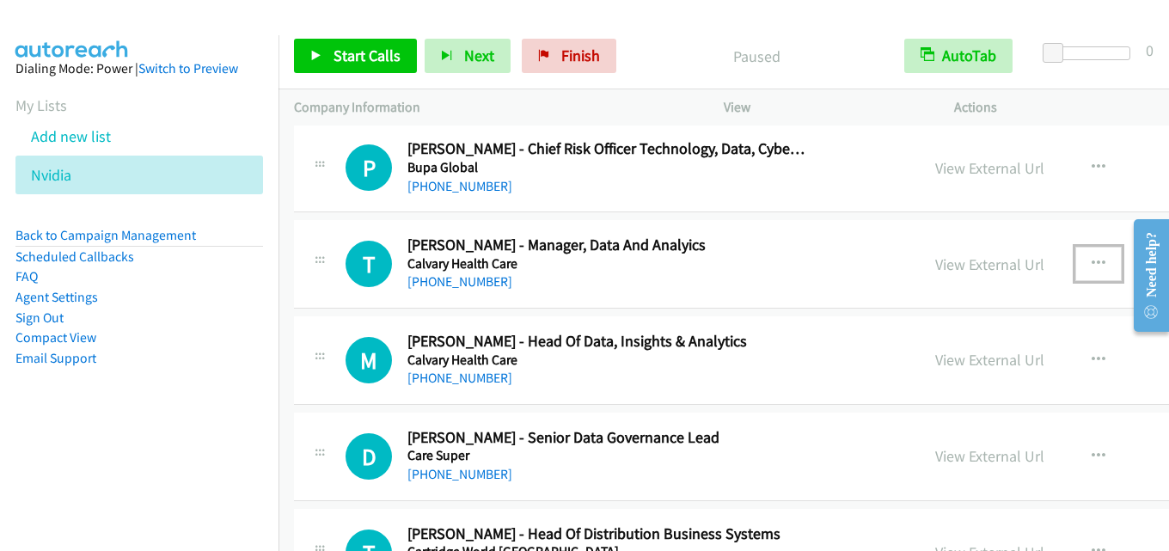
click at [1076, 255] on button "button" at bounding box center [1099, 264] width 46 height 34
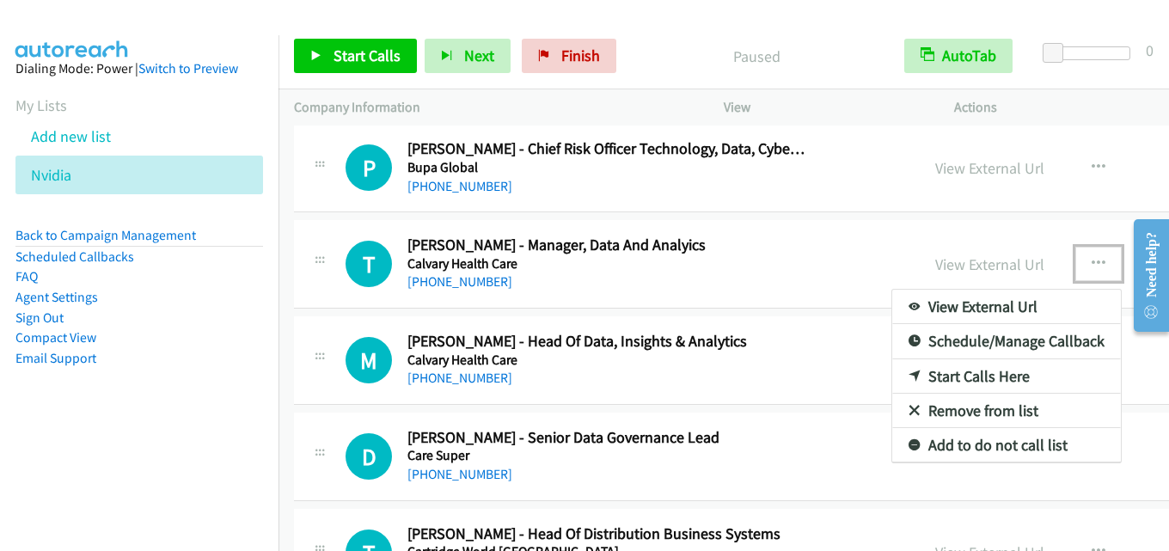
click at [893, 371] on link "Start Calls Here" at bounding box center [1007, 376] width 229 height 34
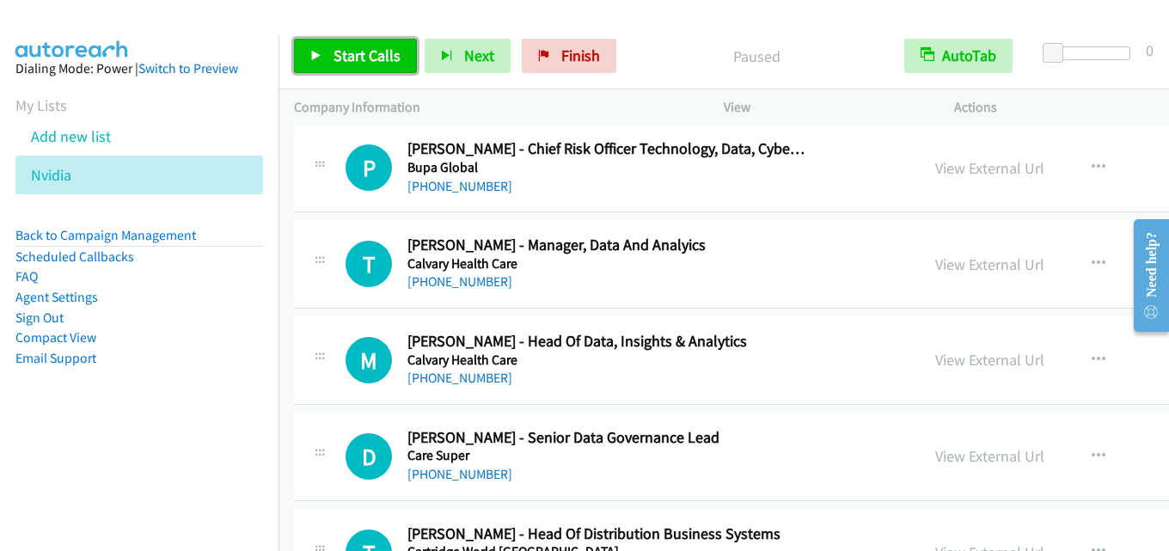
click at [348, 50] on span "Start Calls" at bounding box center [367, 56] width 67 height 20
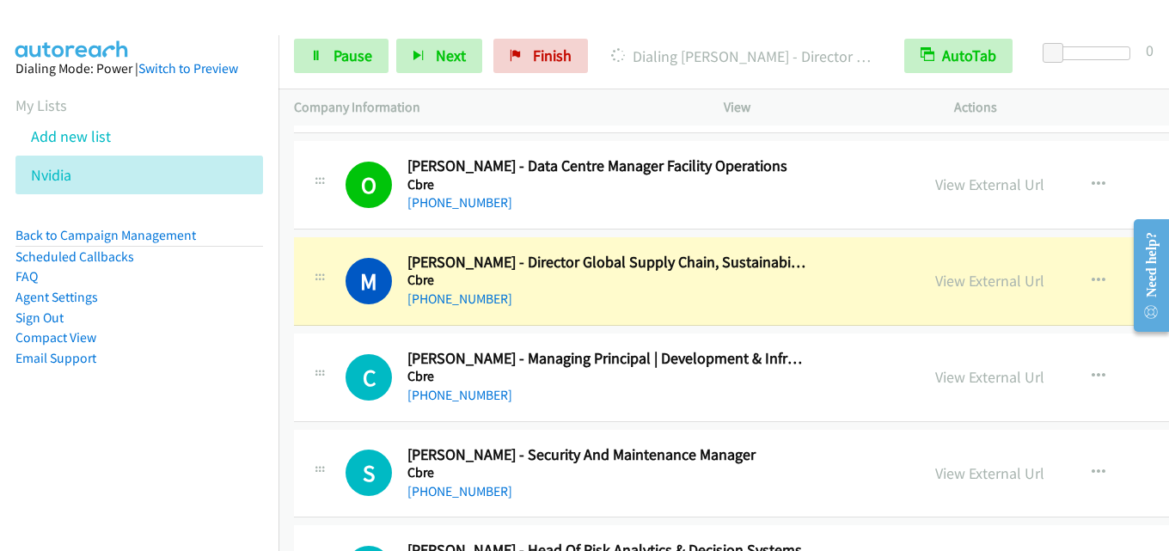
scroll to position [12124, 0]
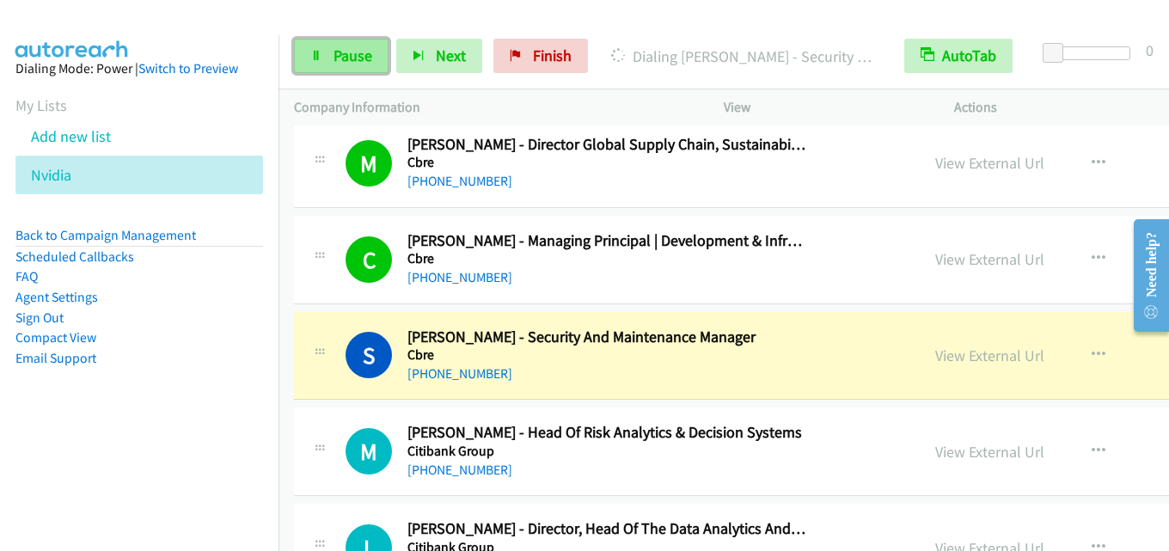
click at [341, 58] on span "Pause" at bounding box center [353, 56] width 39 height 20
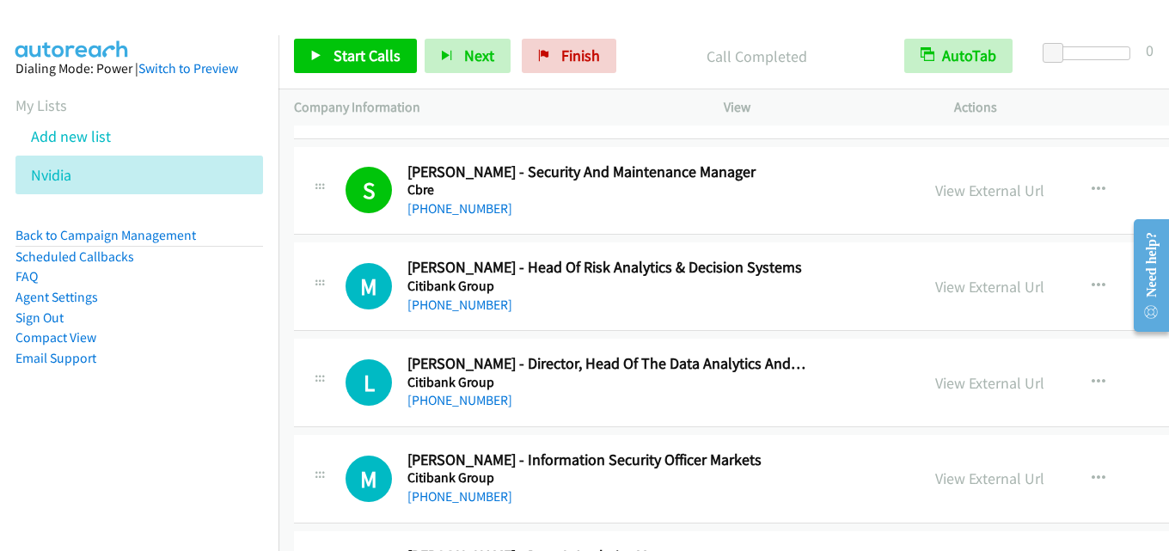
scroll to position [12296, 0]
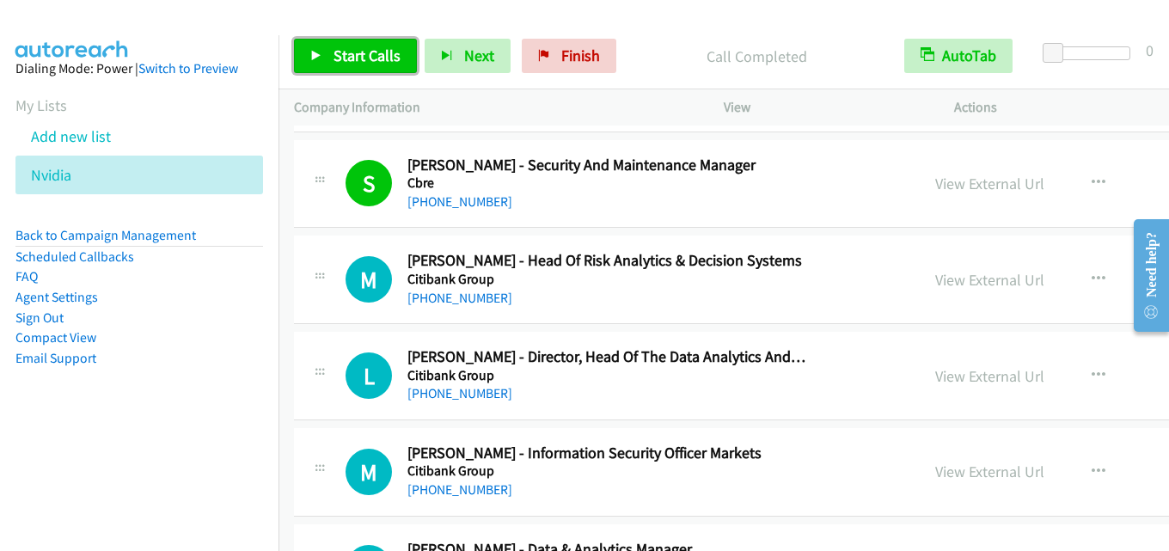
click at [360, 58] on span "Start Calls" at bounding box center [367, 56] width 67 height 20
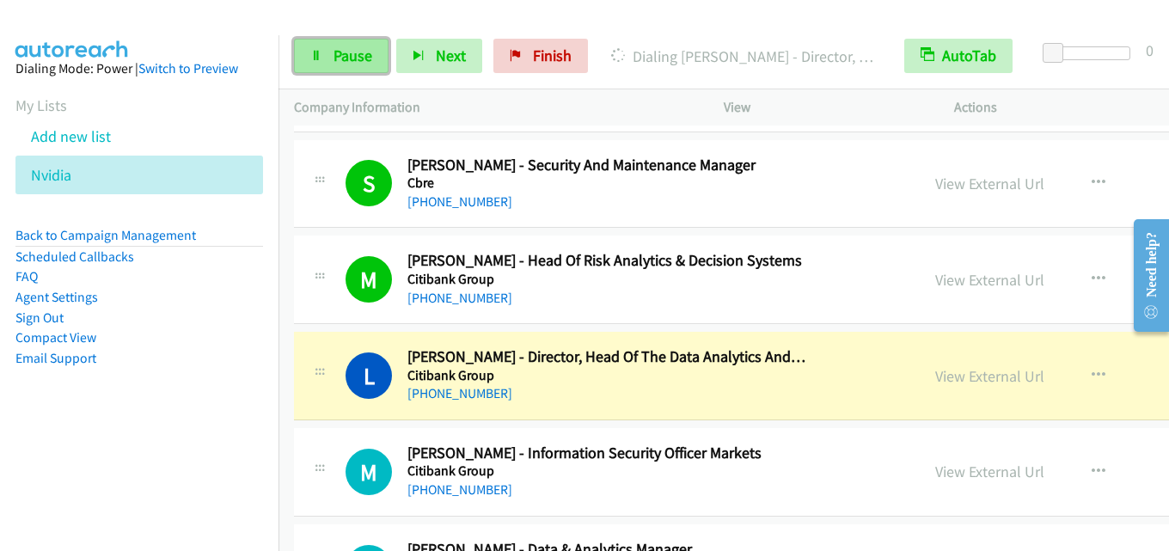
click at [369, 47] on span "Pause" at bounding box center [353, 56] width 39 height 20
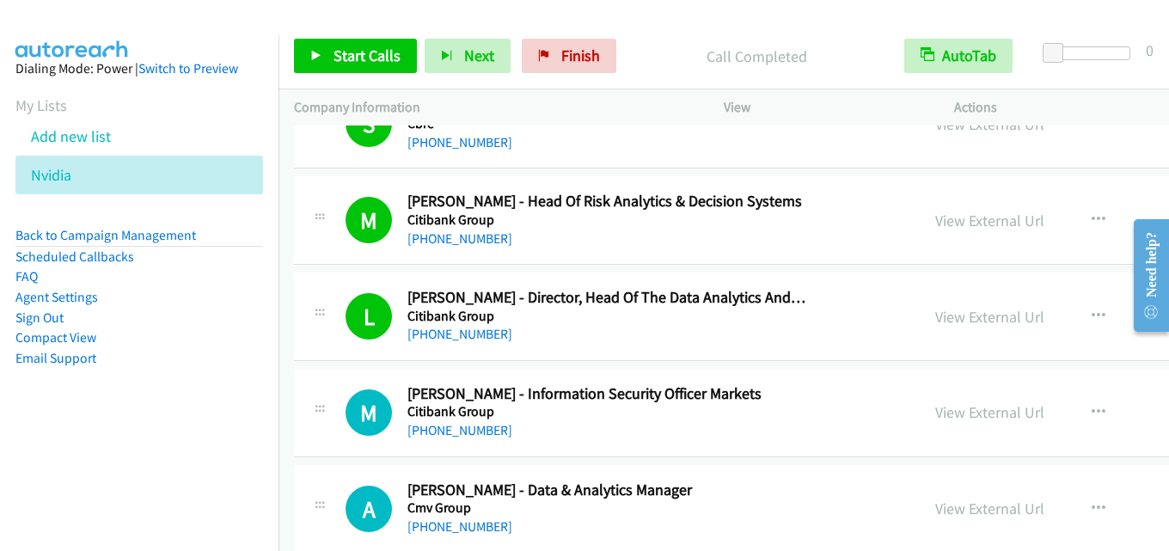
scroll to position [12382, 0]
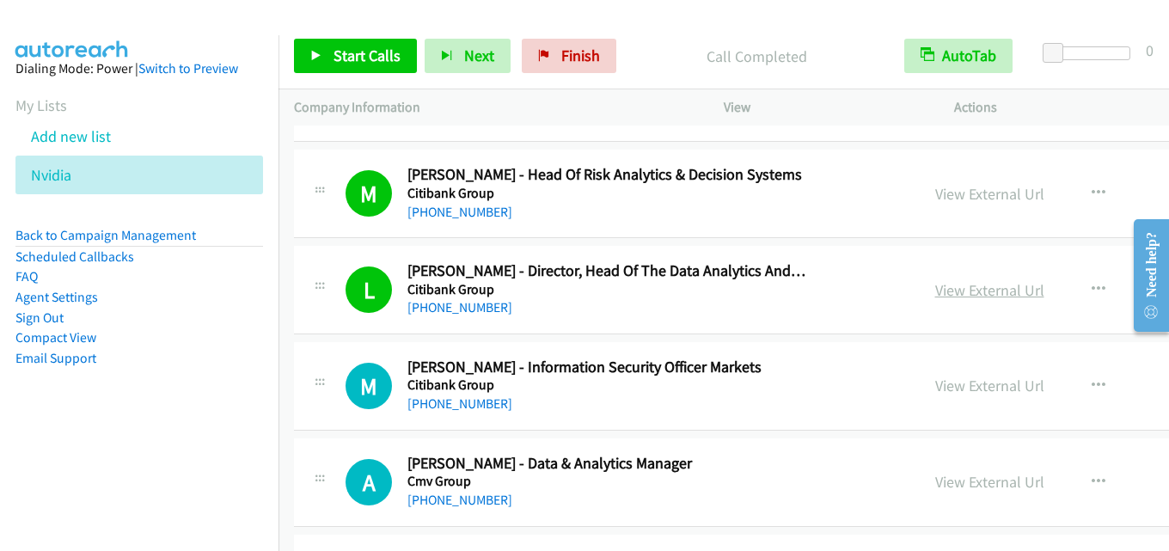
click at [936, 285] on link "View External Url" at bounding box center [990, 290] width 109 height 20
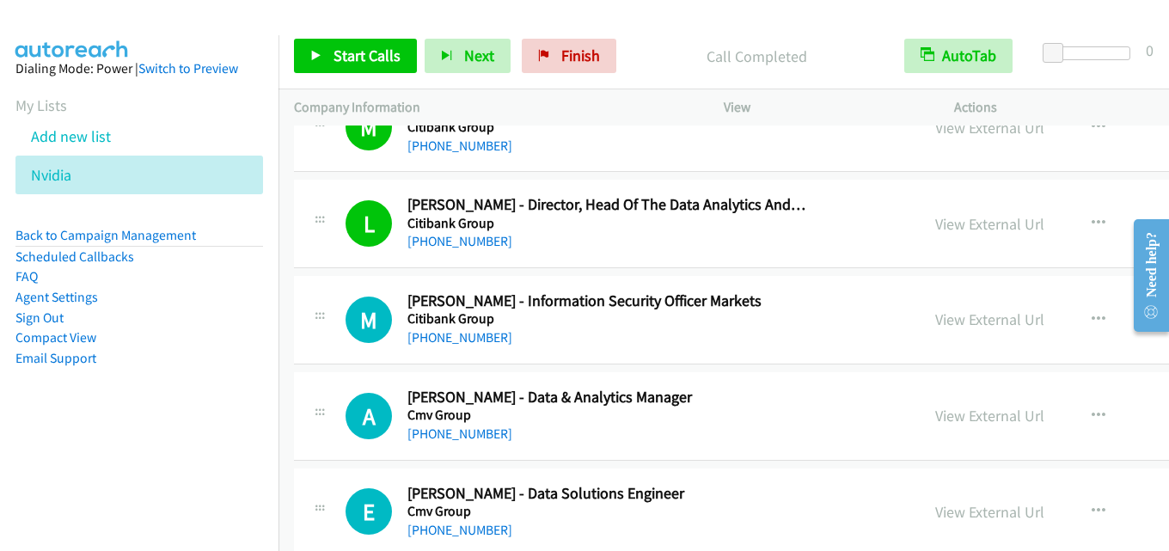
scroll to position [12468, 0]
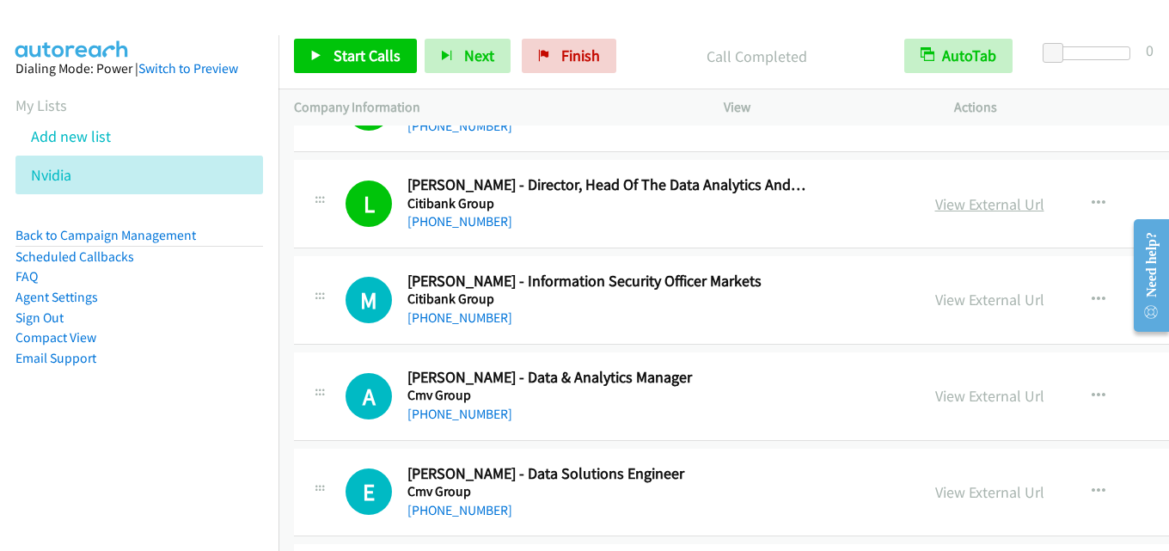
click at [936, 208] on link "View External Url" at bounding box center [990, 204] width 109 height 20
click at [372, 50] on span "Start Calls" at bounding box center [367, 56] width 67 height 20
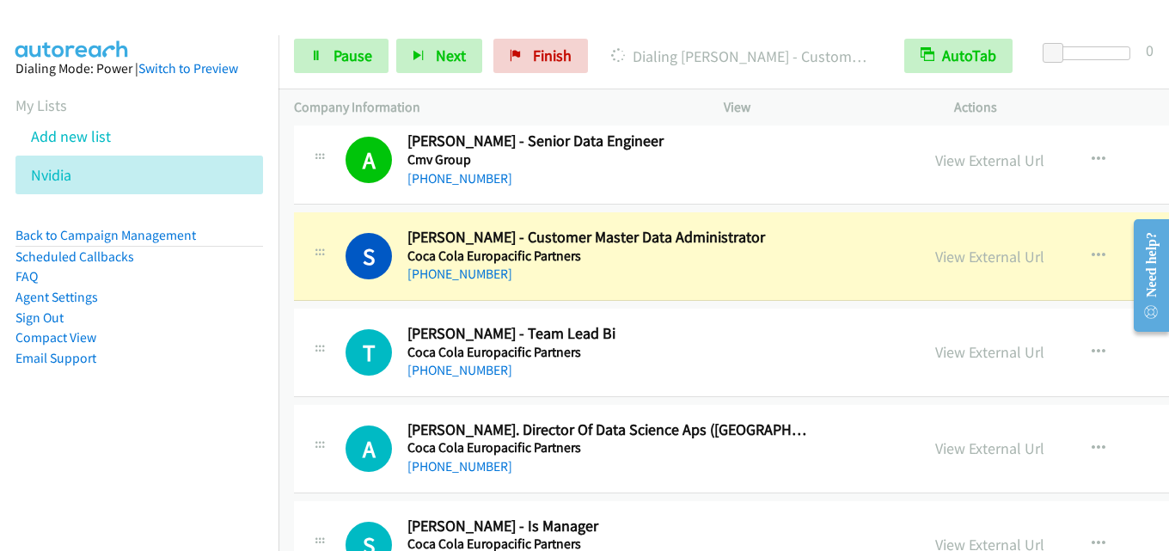
scroll to position [12898, 0]
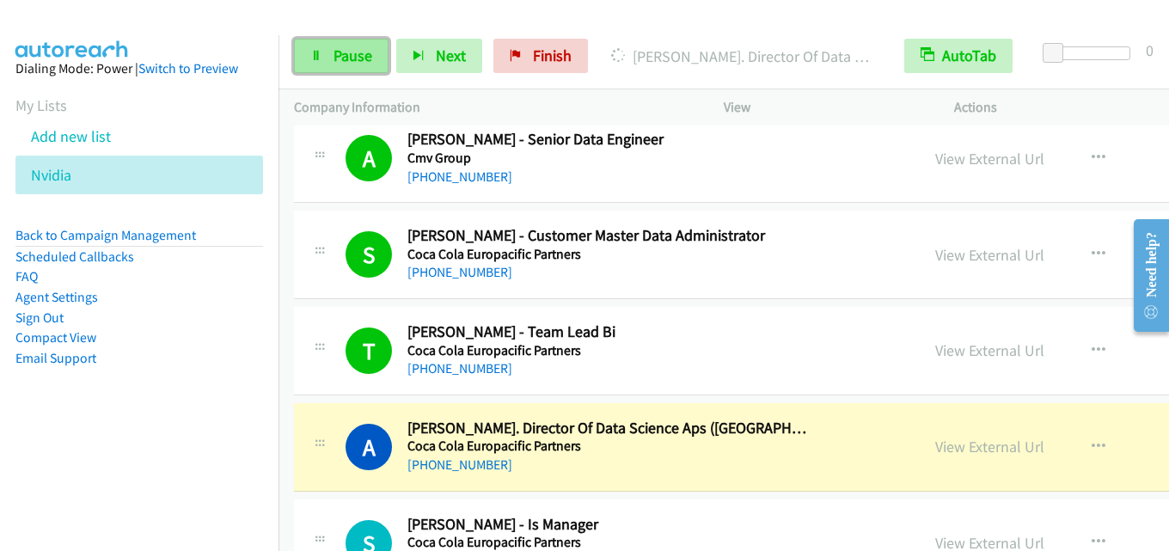
click at [345, 56] on span "Pause" at bounding box center [353, 56] width 39 height 20
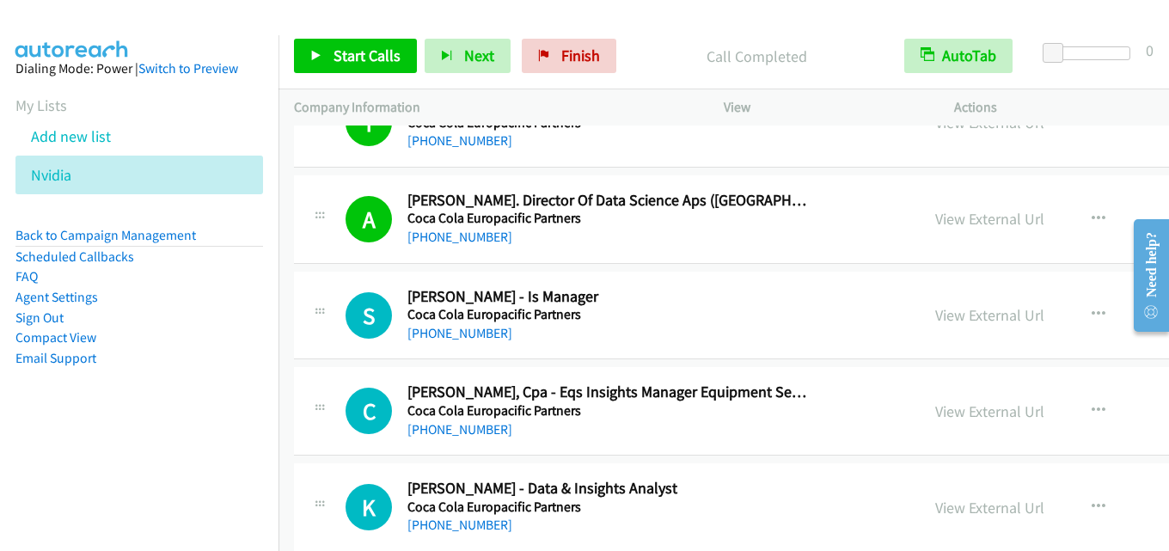
scroll to position [13156, 0]
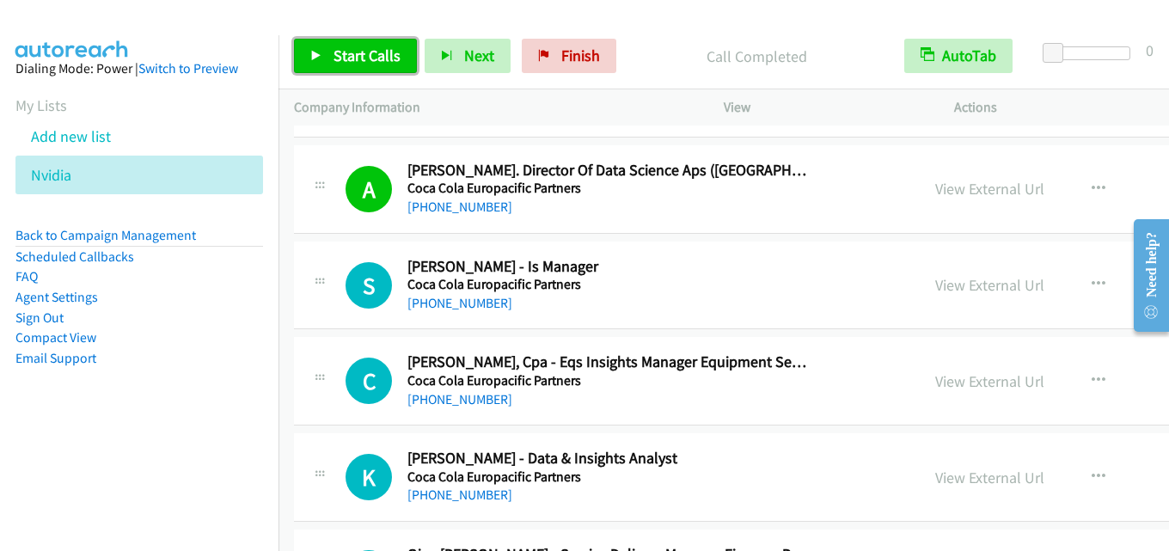
click at [359, 52] on span "Start Calls" at bounding box center [367, 56] width 67 height 20
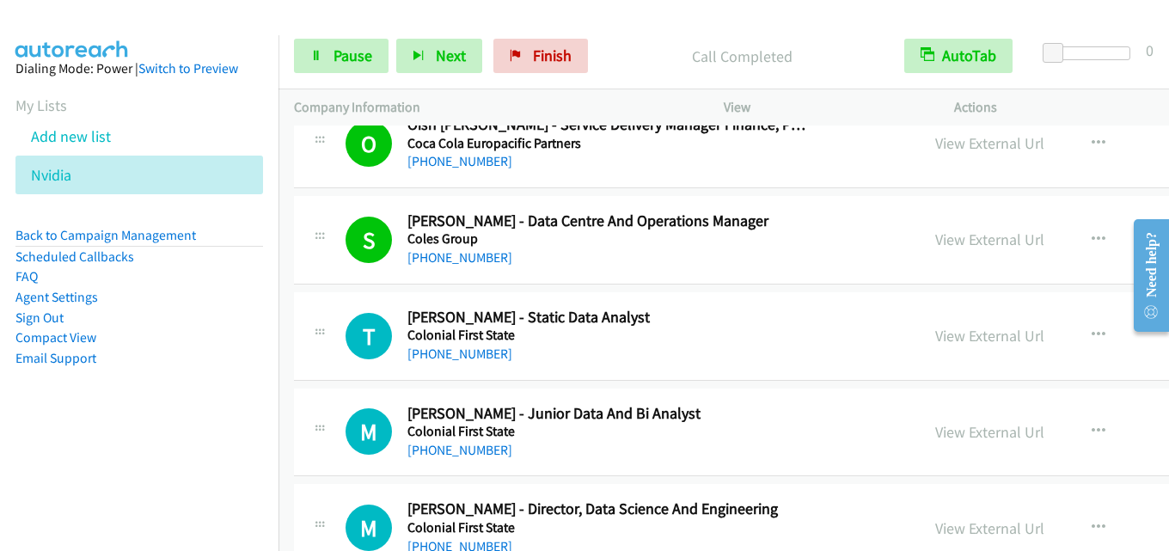
scroll to position [13671, 0]
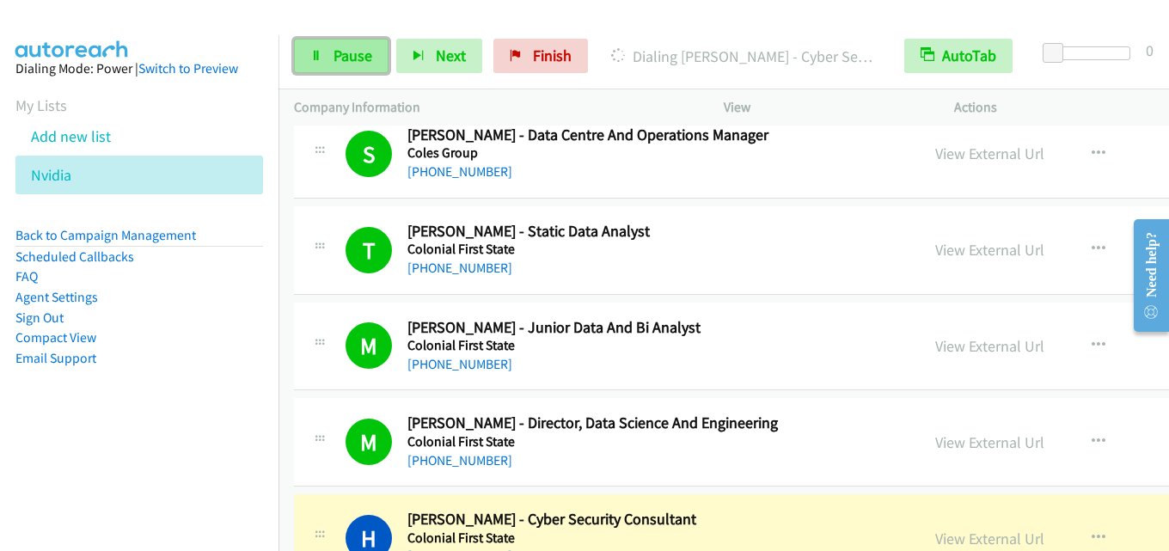
click at [341, 61] on span "Pause" at bounding box center [353, 56] width 39 height 20
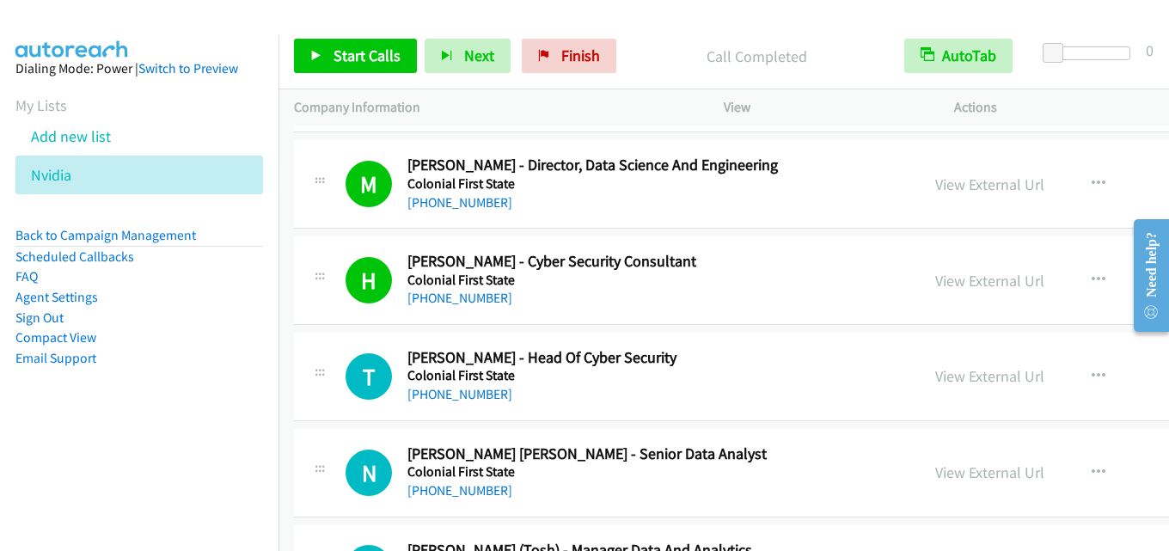
scroll to position [13843, 0]
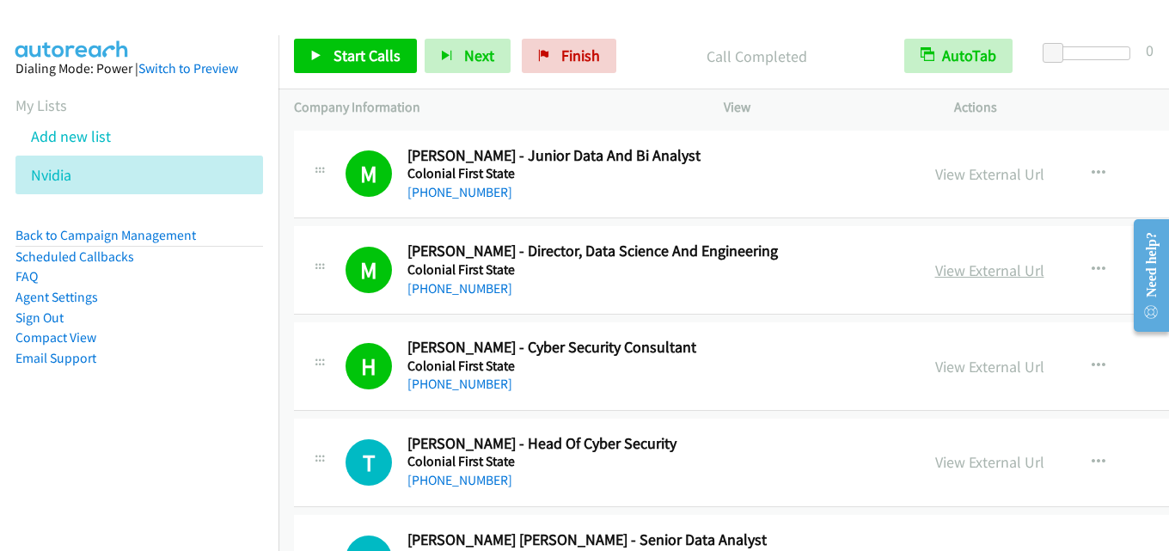
click at [936, 264] on link "View External Url" at bounding box center [990, 271] width 109 height 20
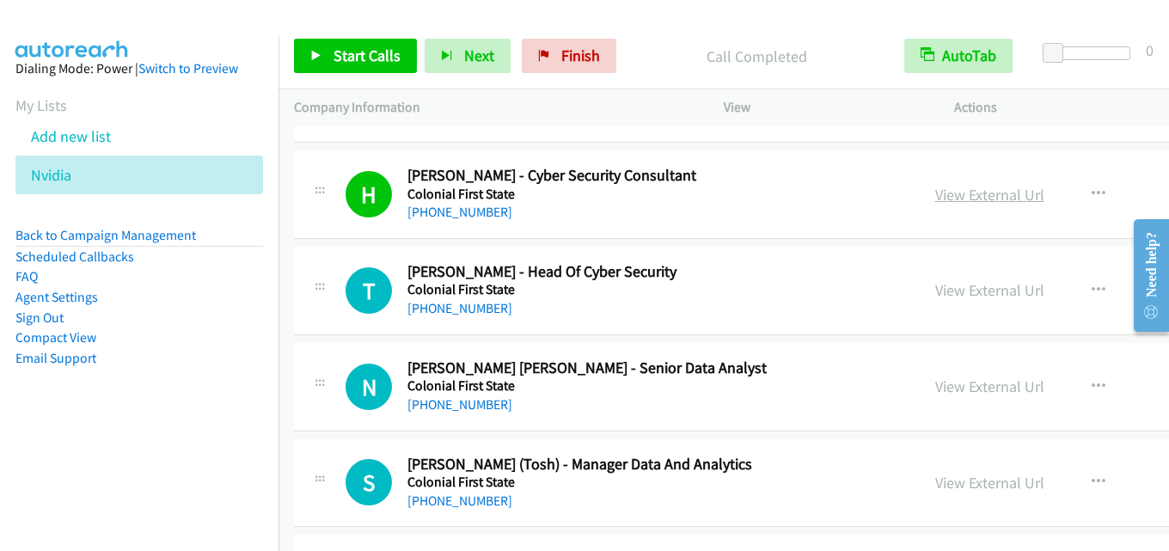
scroll to position [14101, 0]
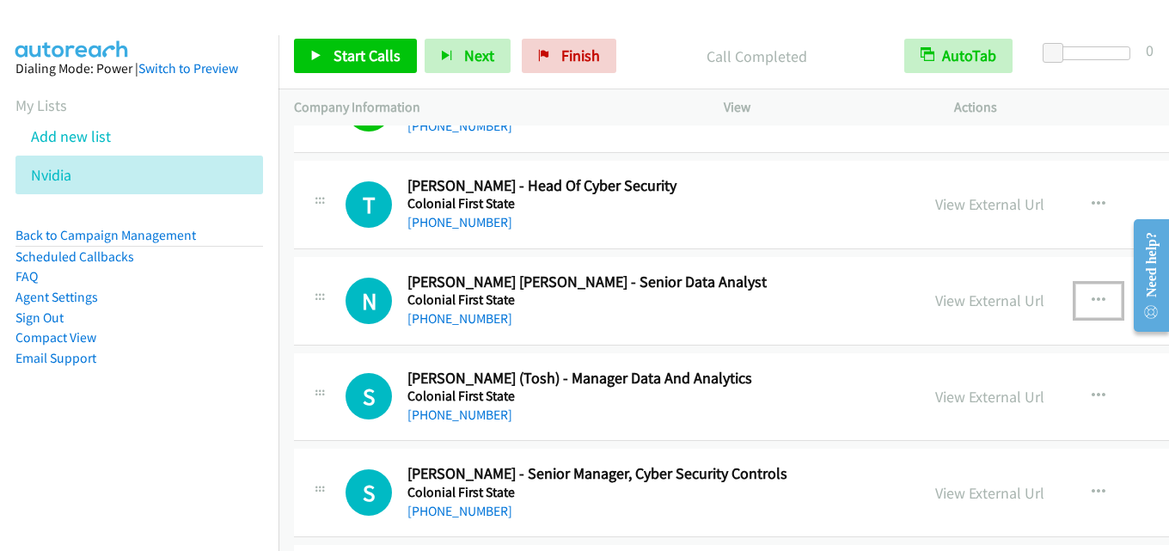
click at [1076, 309] on button "button" at bounding box center [1099, 301] width 46 height 34
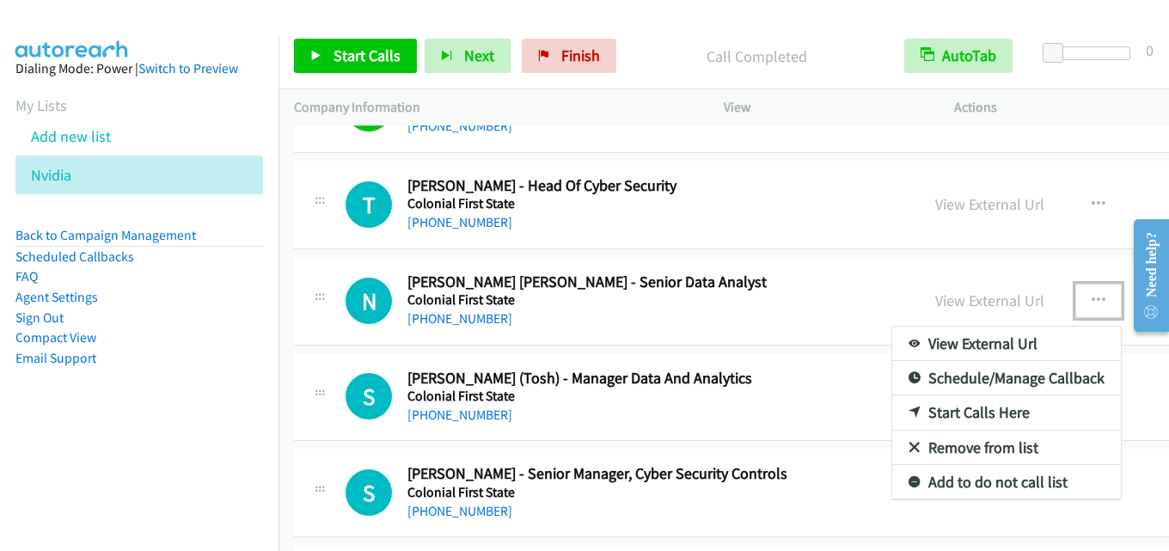
click at [912, 410] on link "Start Calls Here" at bounding box center [1007, 413] width 229 height 34
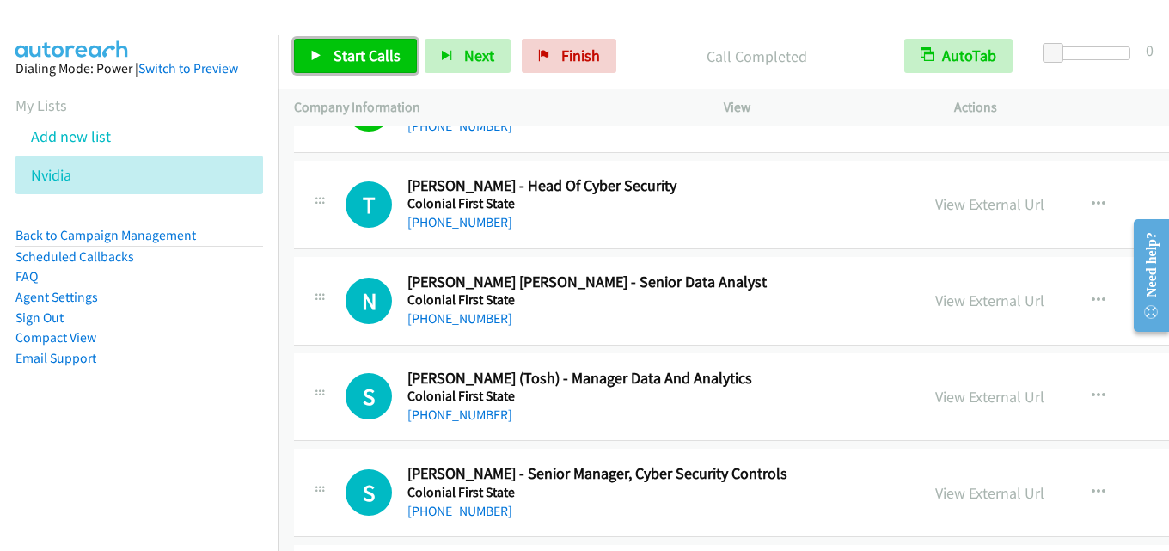
click at [390, 43] on link "Start Calls" at bounding box center [355, 56] width 123 height 34
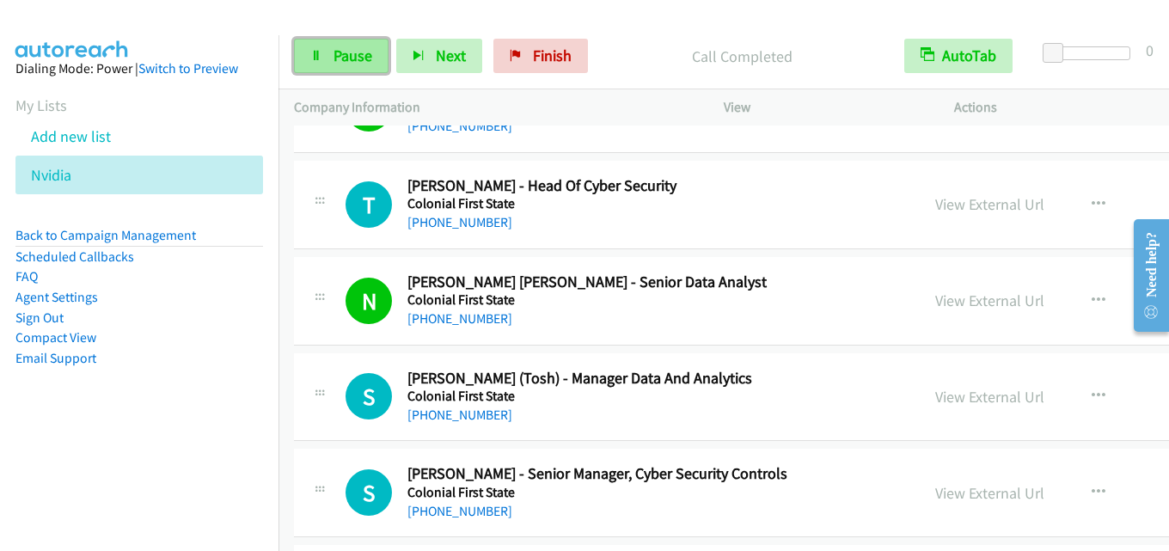
click at [347, 57] on span "Pause" at bounding box center [353, 56] width 39 height 20
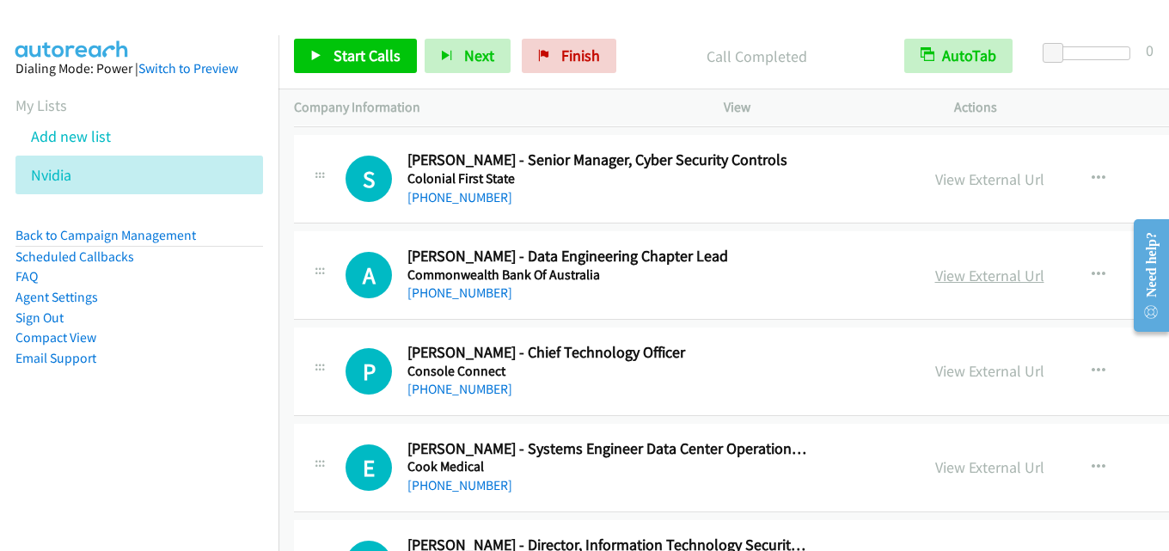
scroll to position [14445, 0]
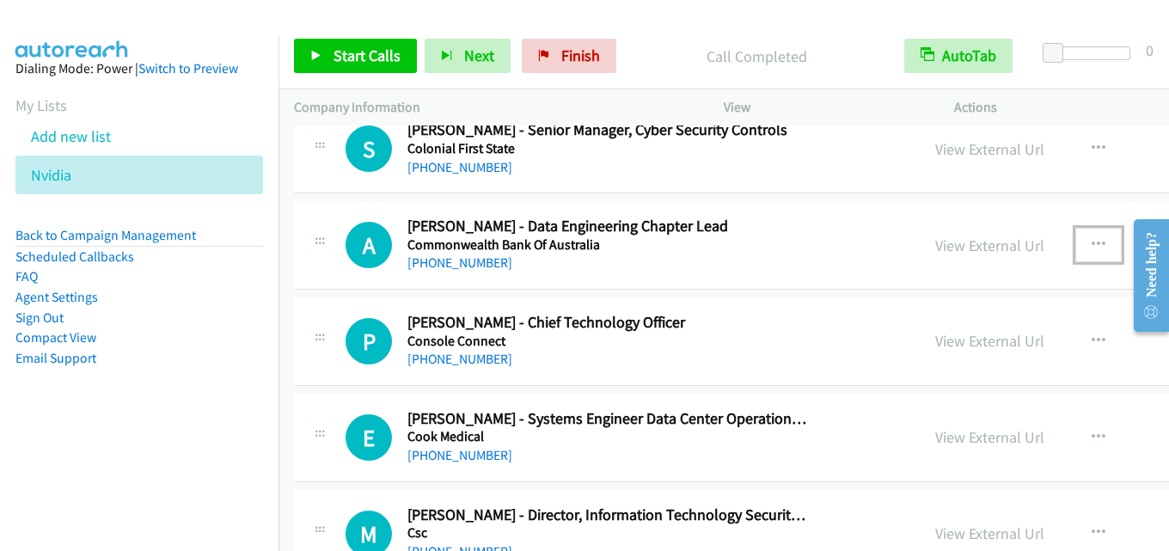
click at [1092, 241] on icon "button" at bounding box center [1099, 245] width 14 height 14
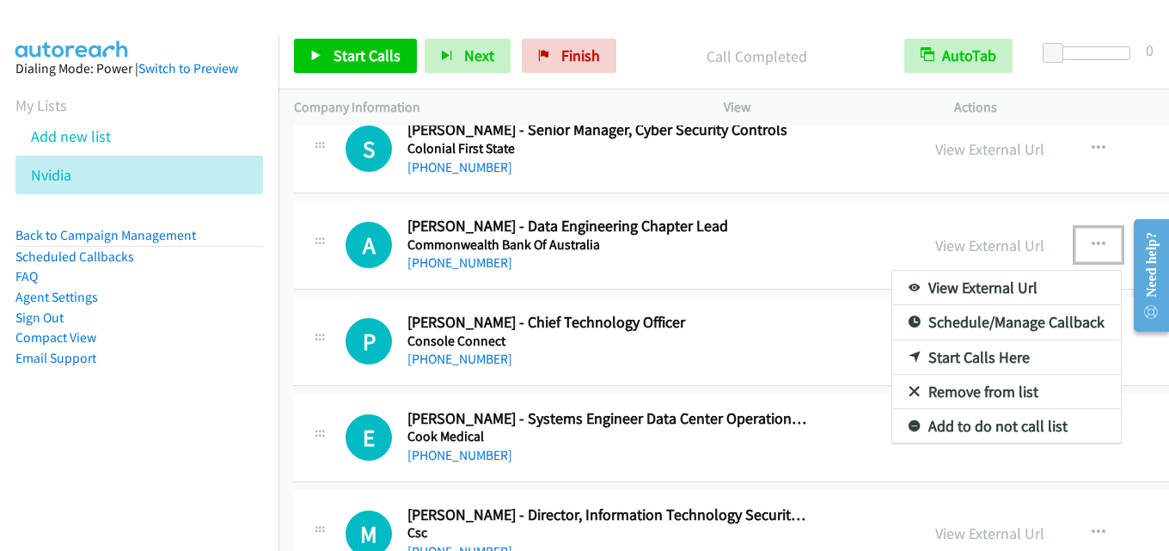
click at [672, 322] on div at bounding box center [584, 275] width 1169 height 551
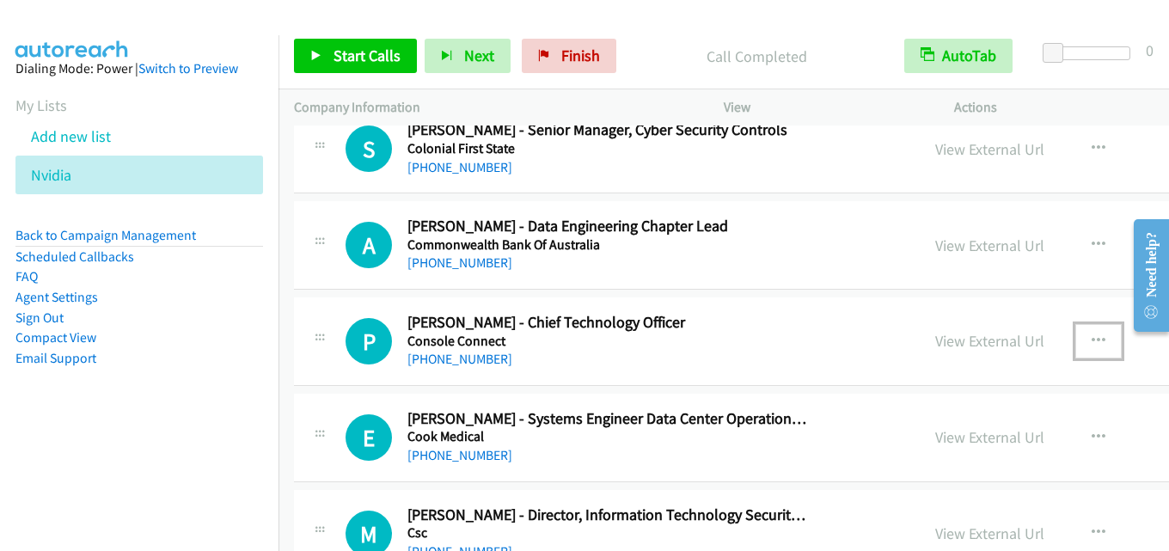
click at [1092, 345] on icon "button" at bounding box center [1099, 341] width 14 height 14
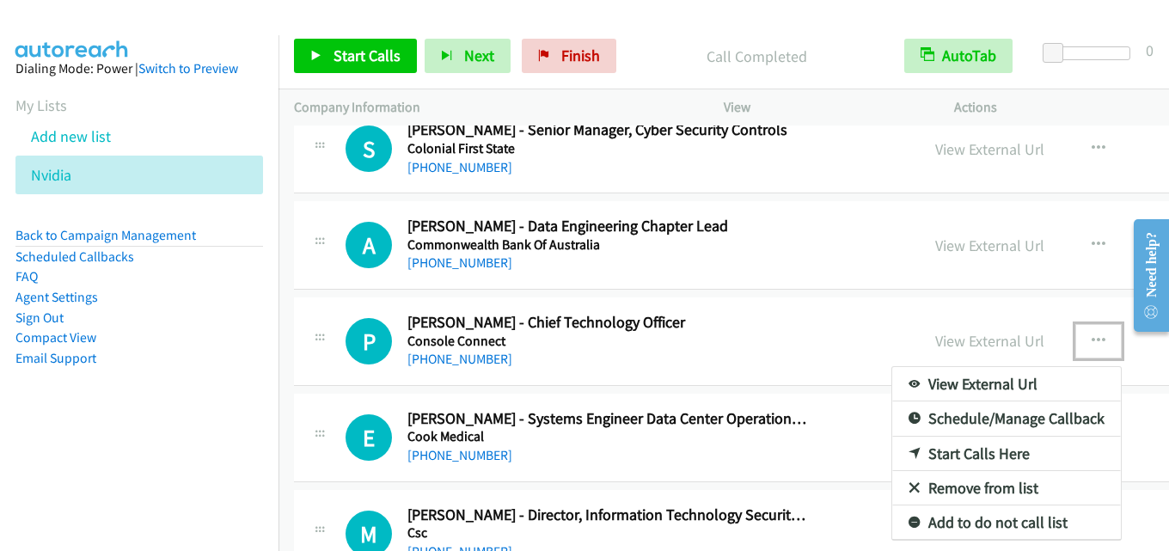
click at [907, 459] on link "Start Calls Here" at bounding box center [1007, 454] width 229 height 34
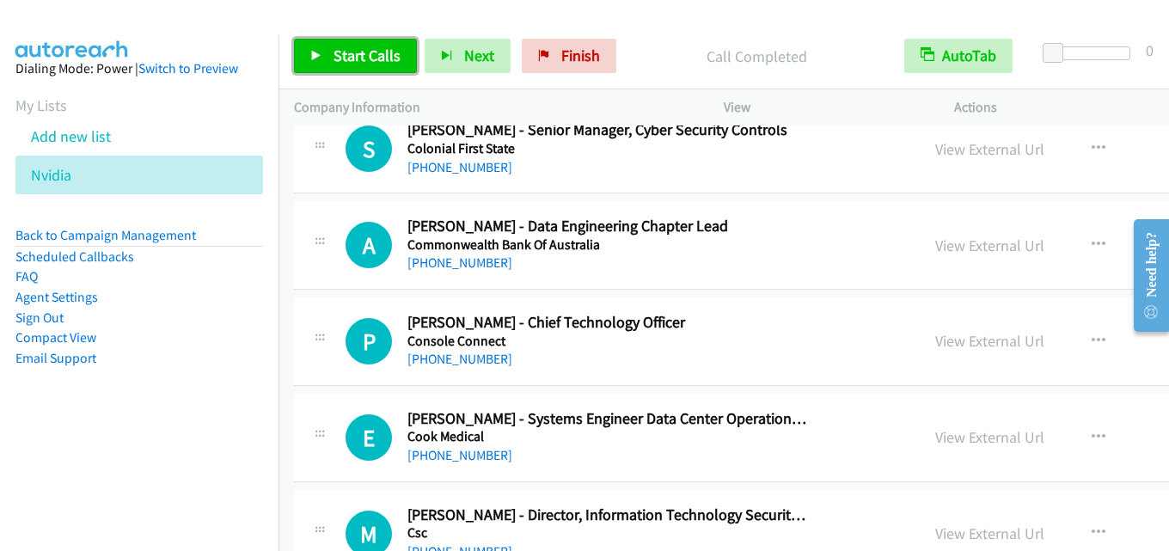
click at [387, 56] on span "Start Calls" at bounding box center [367, 56] width 67 height 20
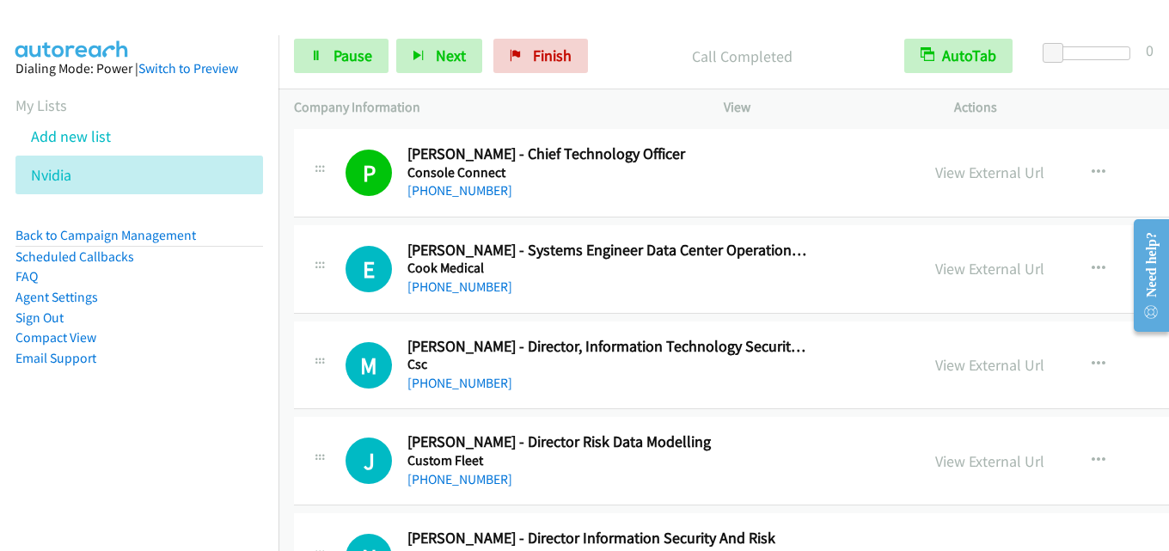
scroll to position [14617, 0]
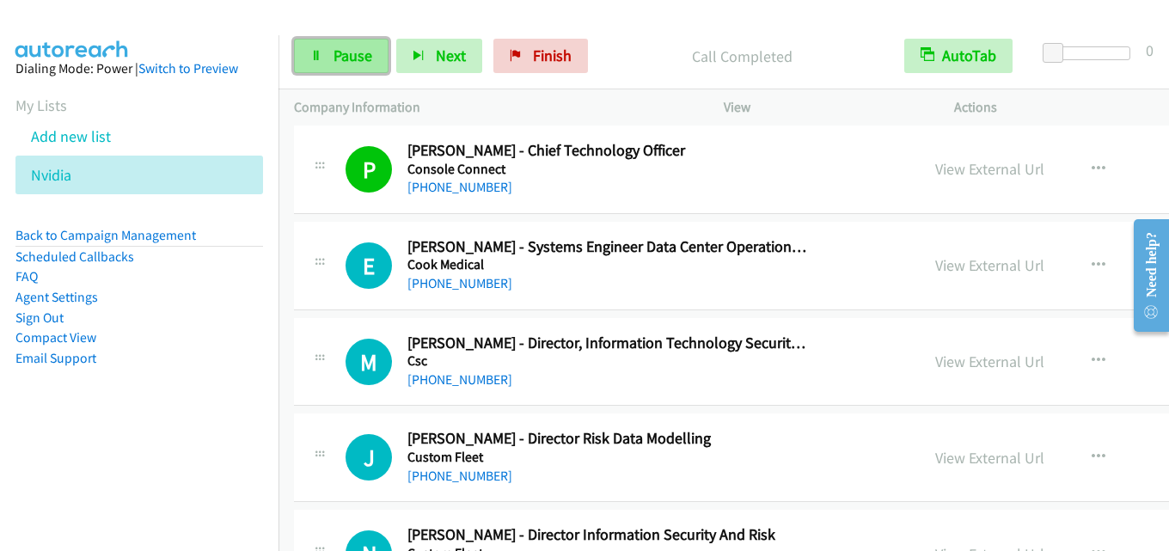
click at [316, 48] on link "Pause" at bounding box center [341, 56] width 95 height 34
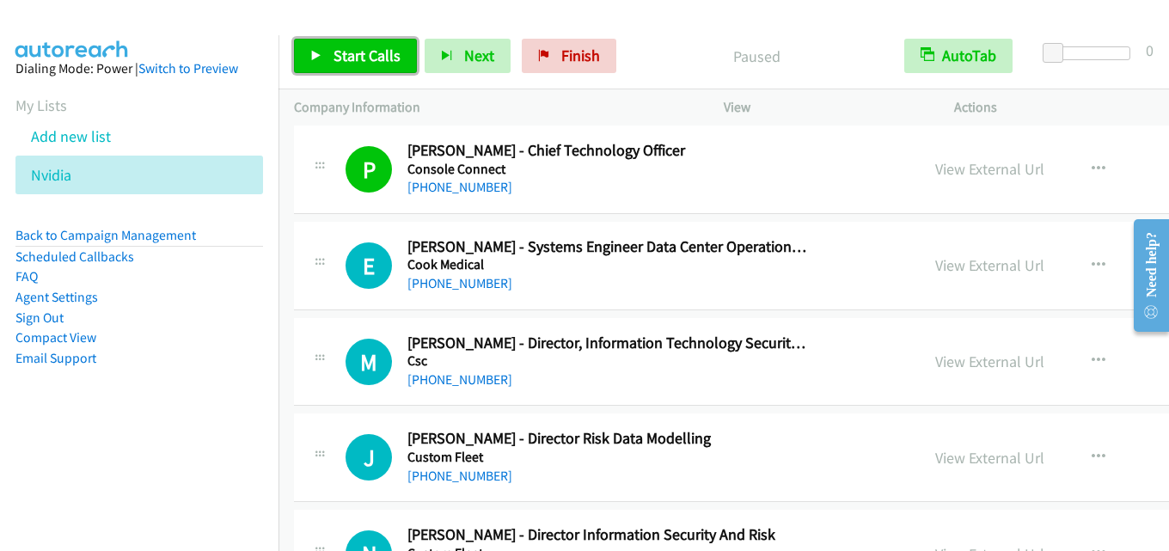
click at [384, 57] on span "Start Calls" at bounding box center [367, 56] width 67 height 20
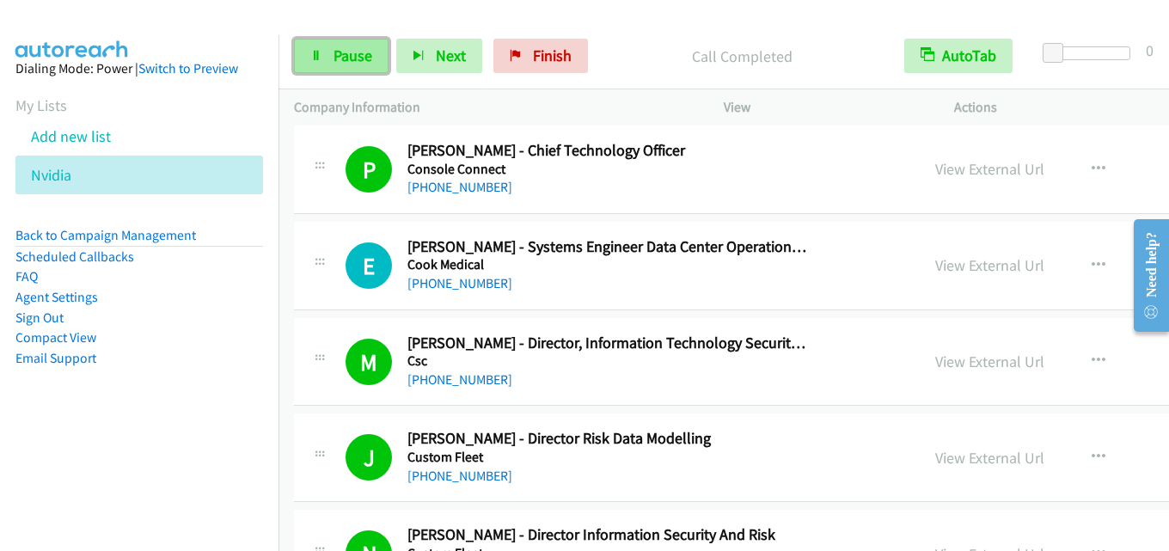
click at [331, 71] on link "Pause" at bounding box center [341, 56] width 95 height 34
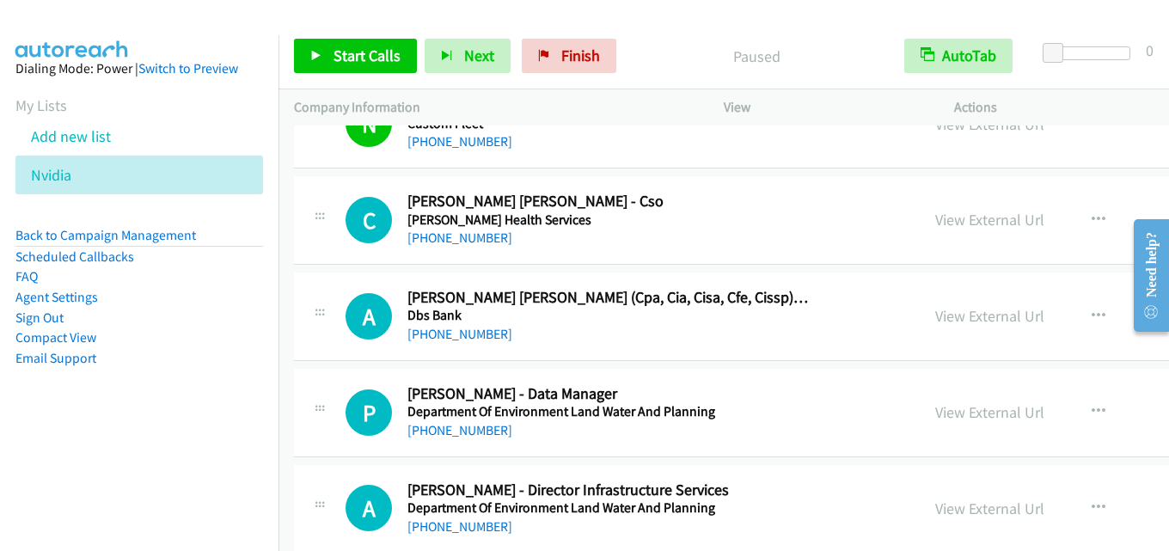
scroll to position [15133, 0]
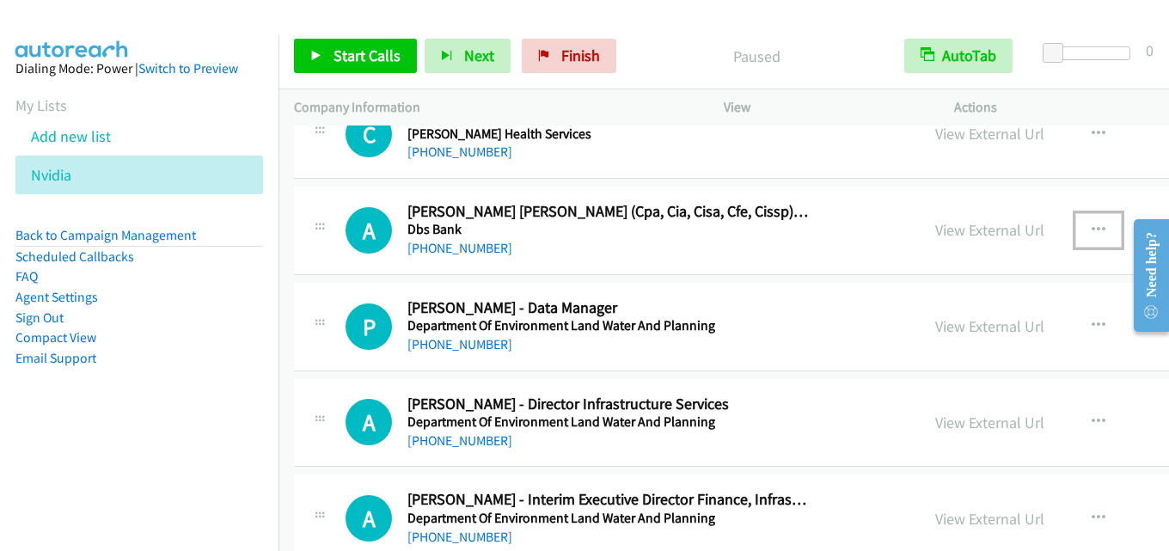
click at [1092, 227] on icon "button" at bounding box center [1099, 231] width 14 height 14
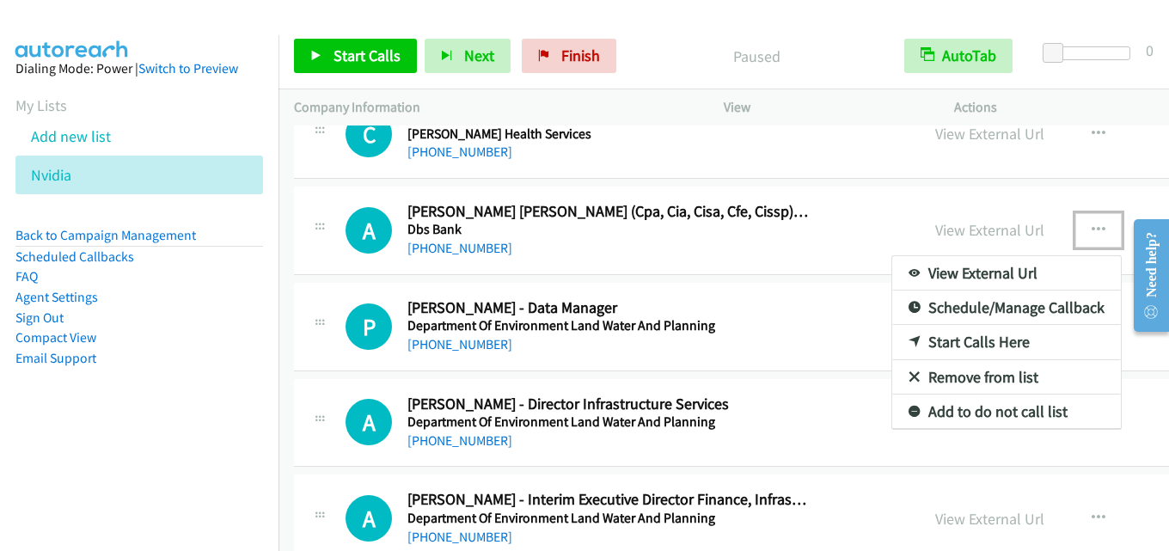
click at [893, 342] on link "Start Calls Here" at bounding box center [1007, 342] width 229 height 34
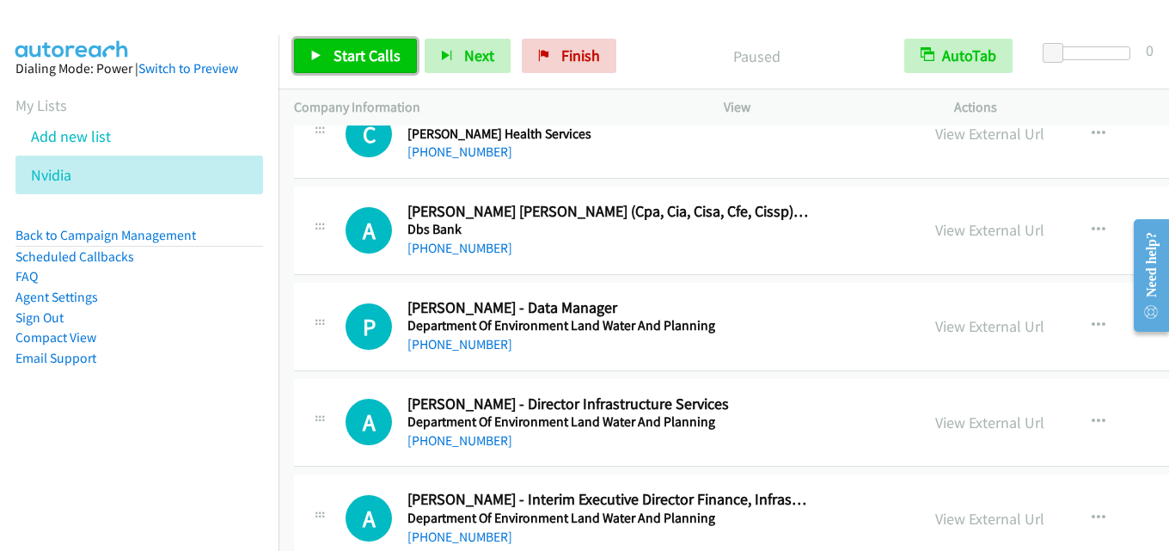
click at [383, 52] on span "Start Calls" at bounding box center [367, 56] width 67 height 20
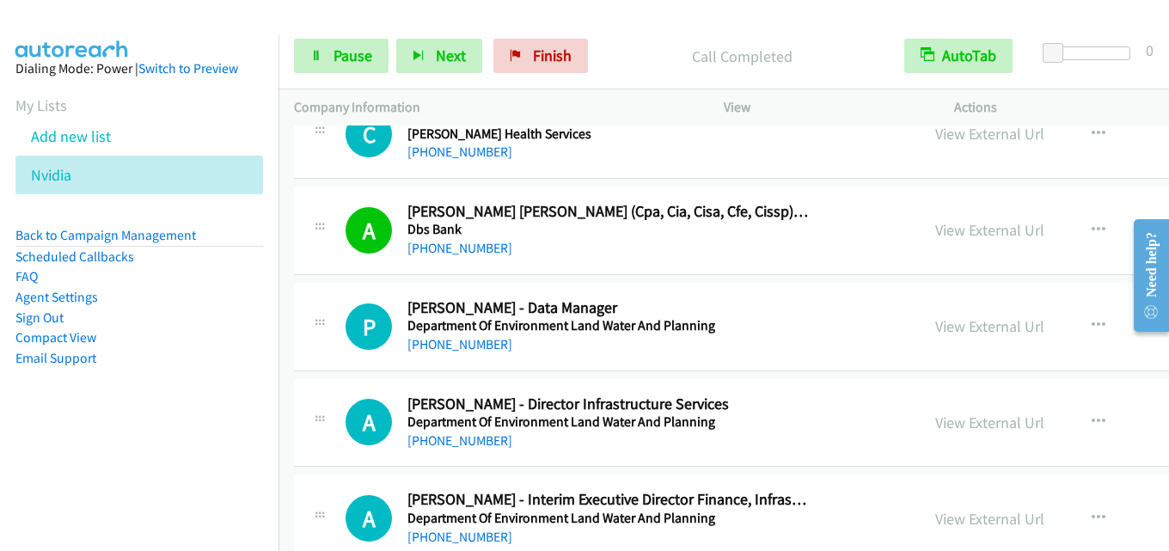
scroll to position [15219, 0]
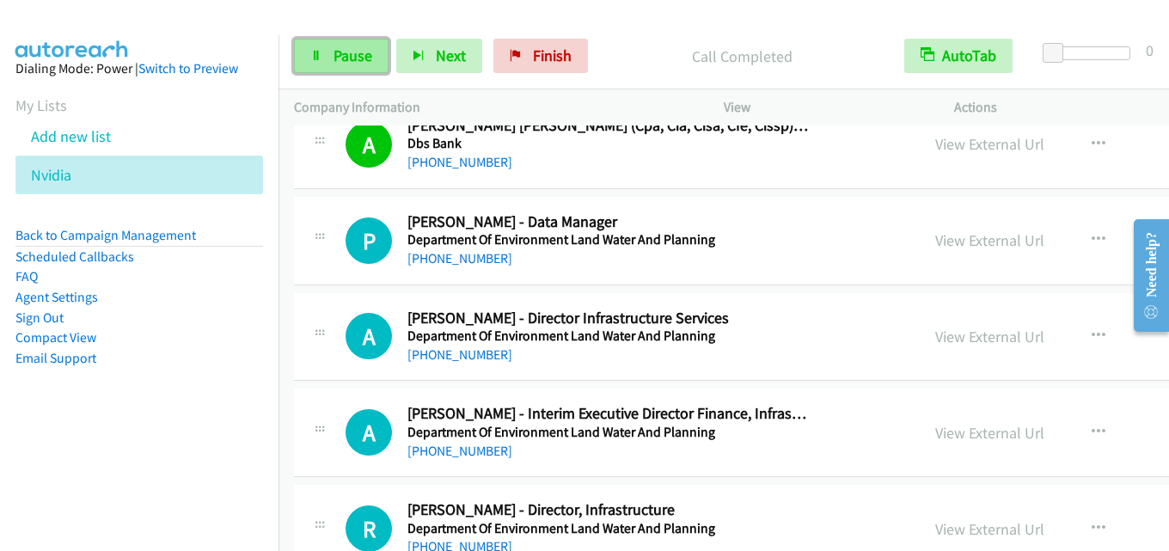
click at [359, 53] on span "Pause" at bounding box center [353, 56] width 39 height 20
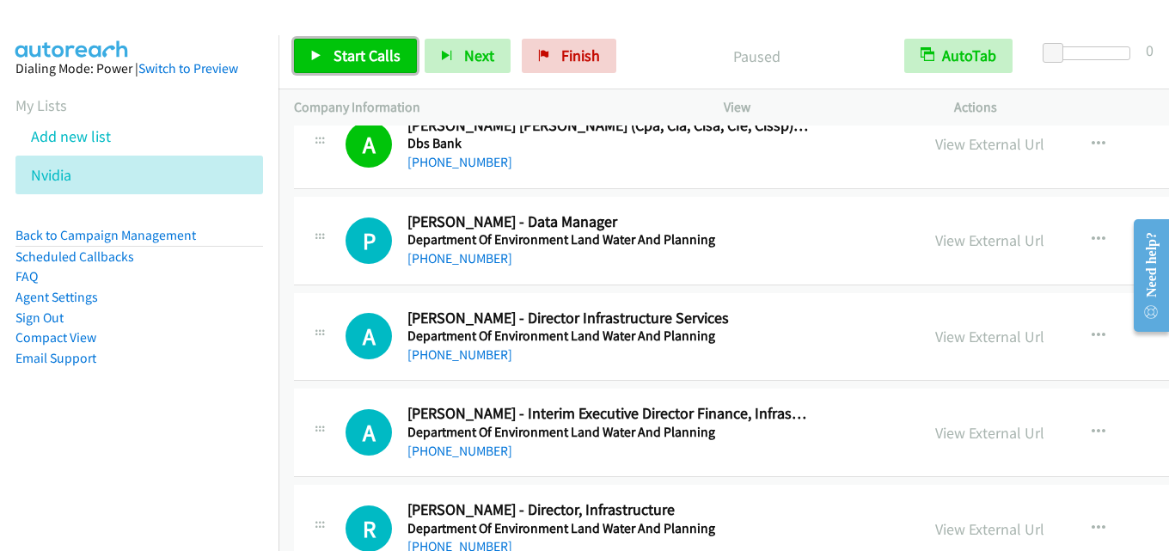
click at [368, 52] on span "Start Calls" at bounding box center [367, 56] width 67 height 20
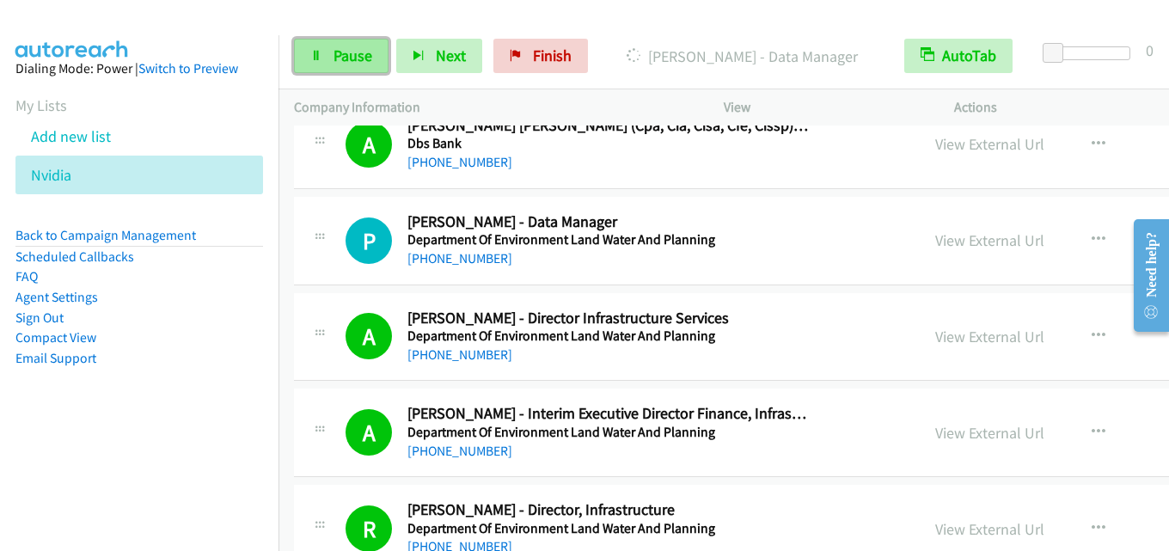
click at [343, 64] on span "Pause" at bounding box center [353, 56] width 39 height 20
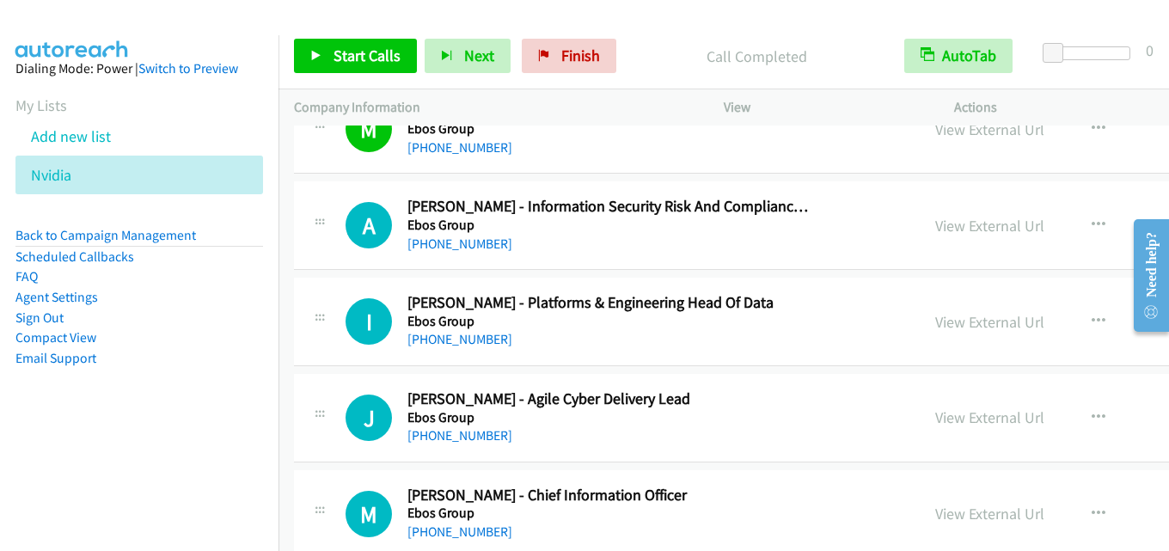
scroll to position [15993, 0]
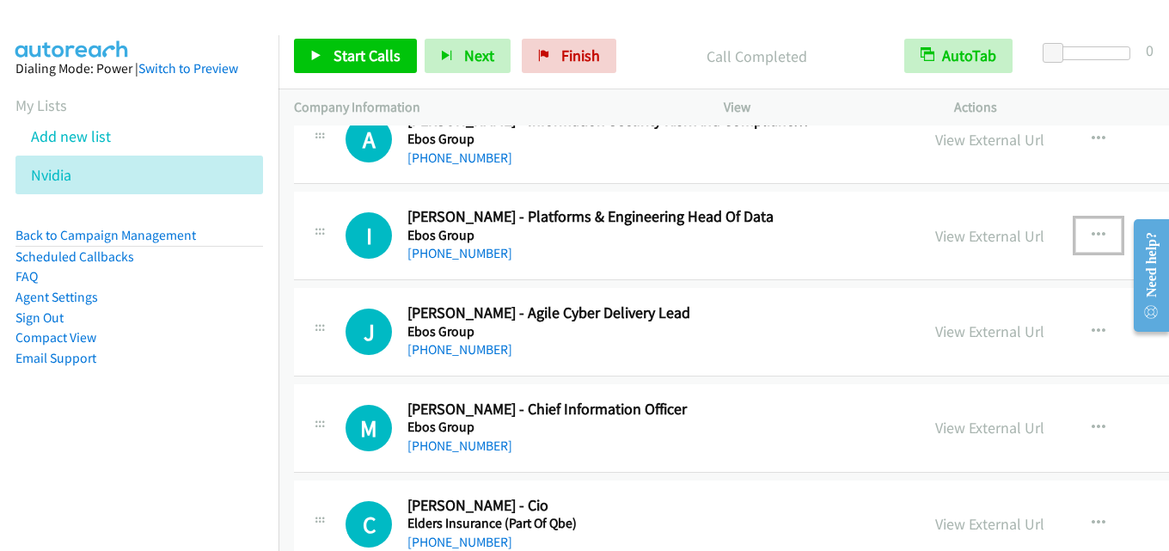
click at [1076, 228] on button "button" at bounding box center [1099, 235] width 46 height 34
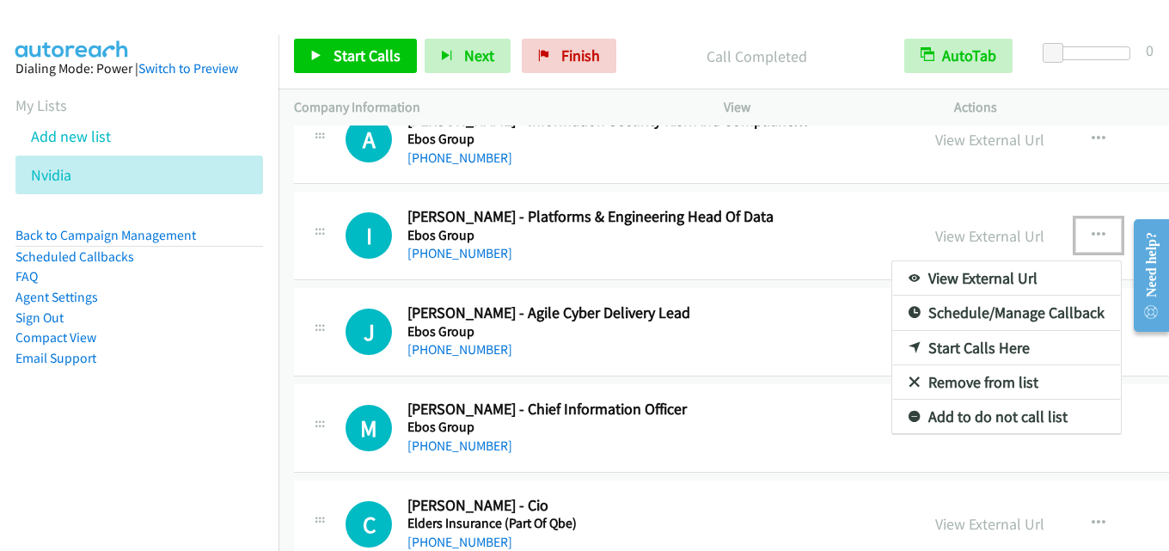
click at [900, 342] on link "Start Calls Here" at bounding box center [1007, 348] width 229 height 34
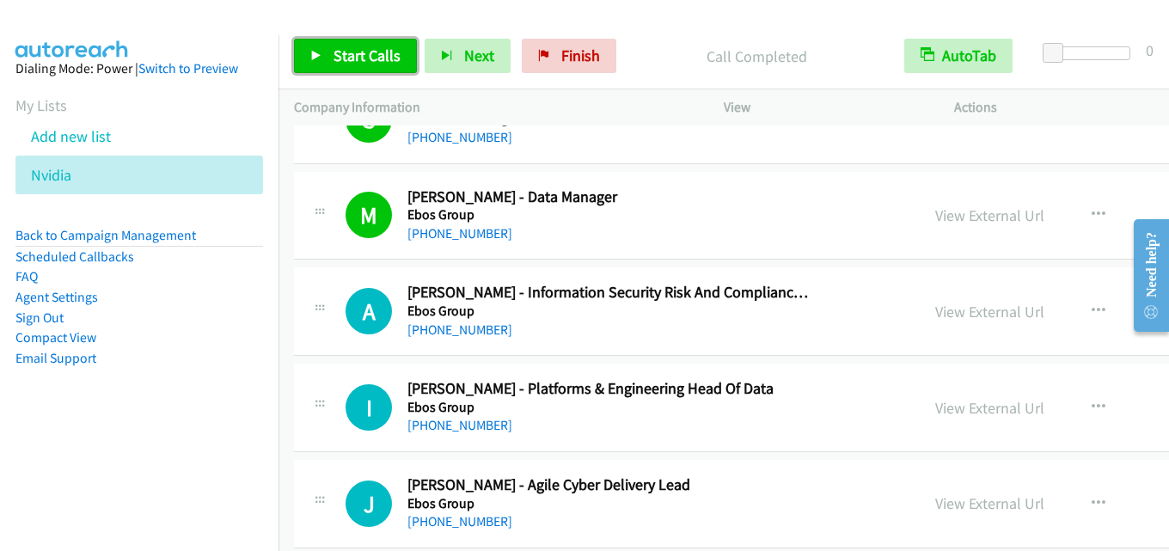
scroll to position [15907, 0]
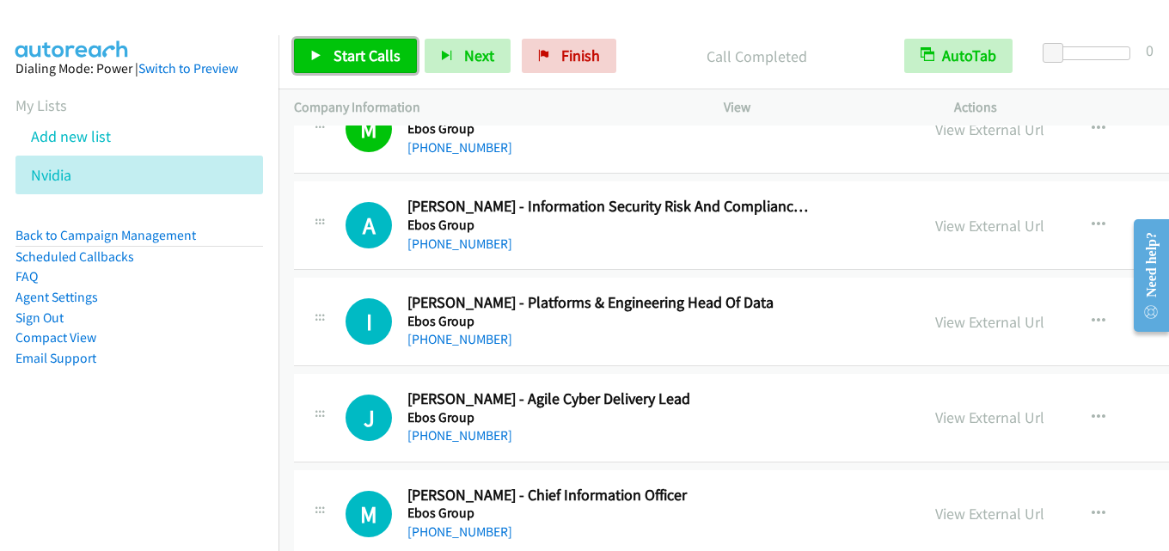
click at [390, 45] on link "Start Calls" at bounding box center [355, 56] width 123 height 34
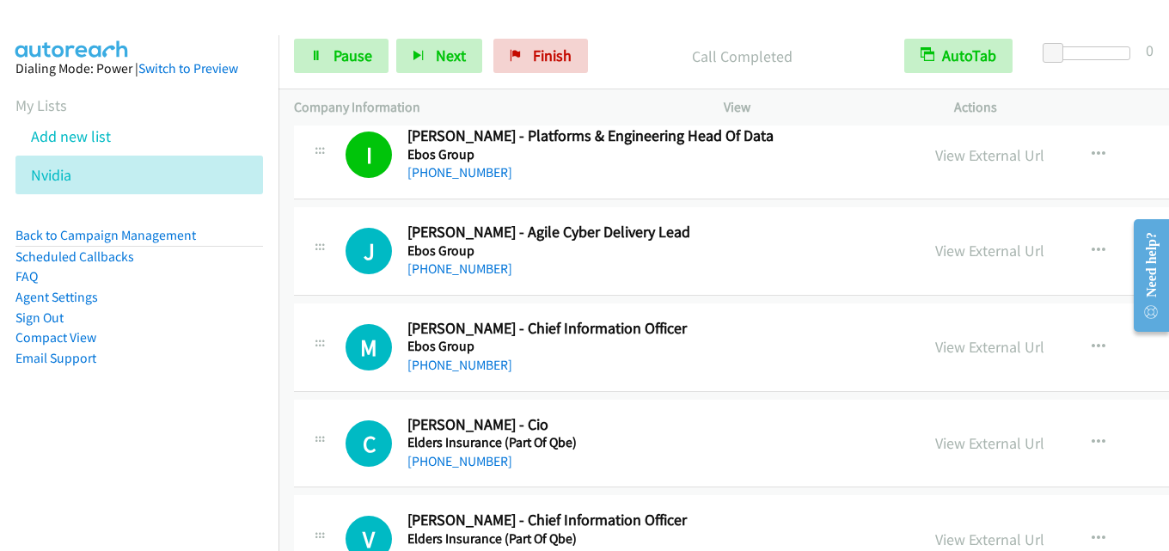
scroll to position [16079, 0]
